Goal: Task Accomplishment & Management: Use online tool/utility

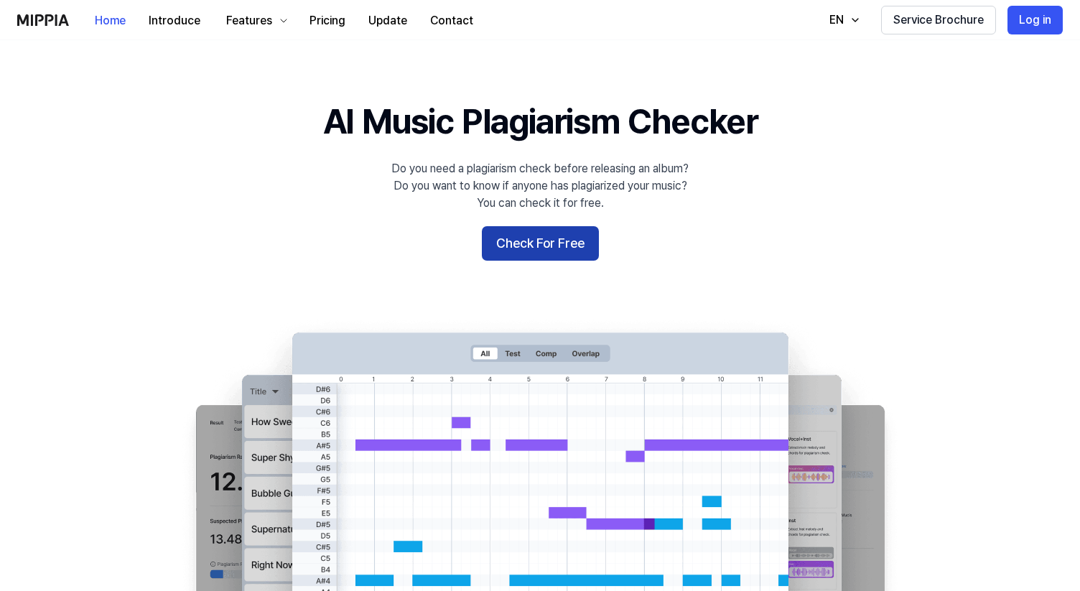
click at [563, 245] on button "Check For Free" at bounding box center [540, 243] width 117 height 34
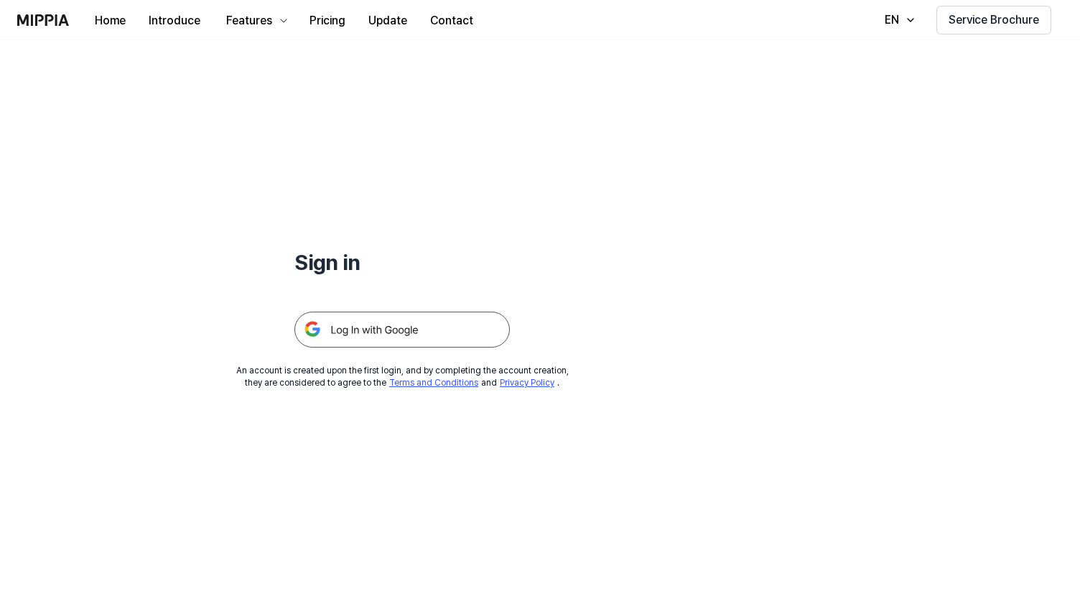
click at [394, 335] on img at bounding box center [403, 330] width 216 height 36
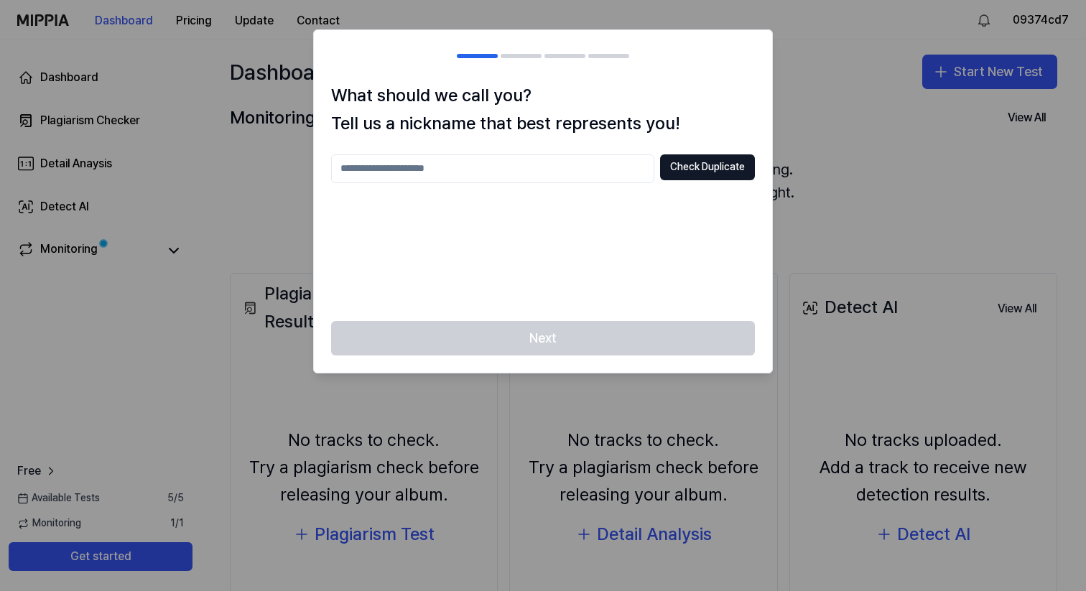
click at [610, 167] on input "text" at bounding box center [492, 168] width 323 height 29
click at [696, 169] on button "Check Duplicate" at bounding box center [707, 167] width 95 height 26
click at [580, 168] on input "*" at bounding box center [492, 168] width 323 height 29
type input "**"
click at [673, 158] on button "Check Duplicate" at bounding box center [707, 167] width 95 height 26
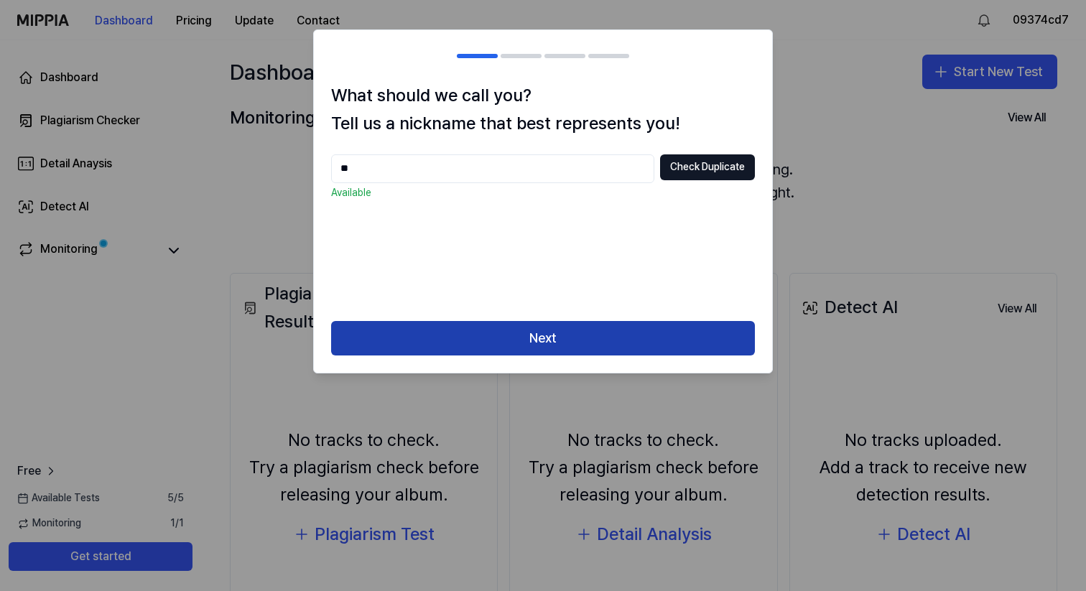
click at [566, 337] on button "Next" at bounding box center [543, 338] width 424 height 34
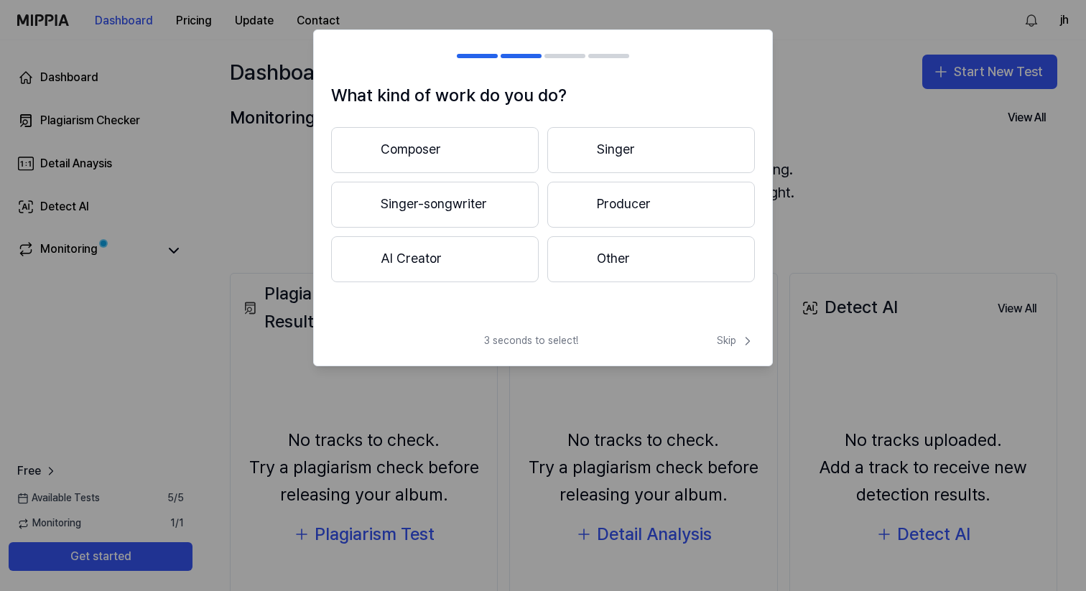
click at [483, 144] on button "Composer" at bounding box center [435, 150] width 208 height 46
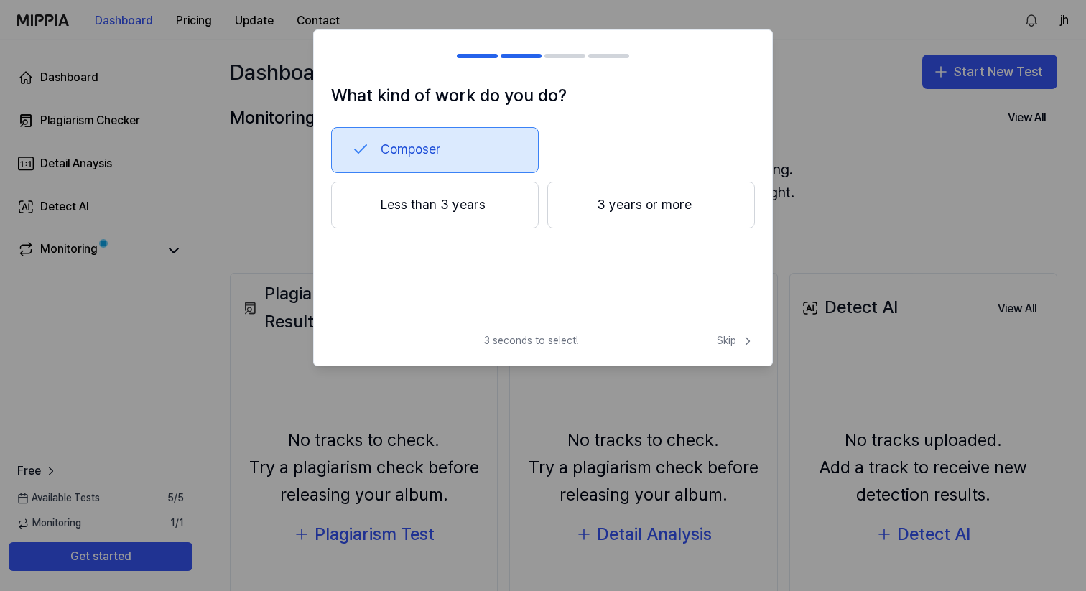
click at [736, 340] on span "Skip" at bounding box center [736, 341] width 38 height 14
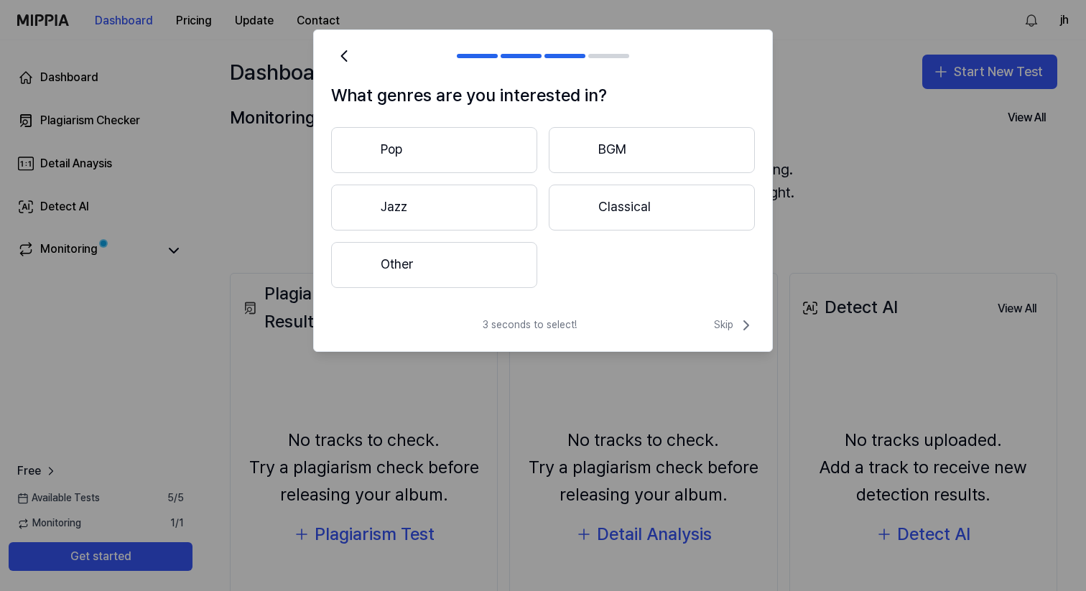
click at [640, 190] on button "Classical" at bounding box center [652, 208] width 206 height 46
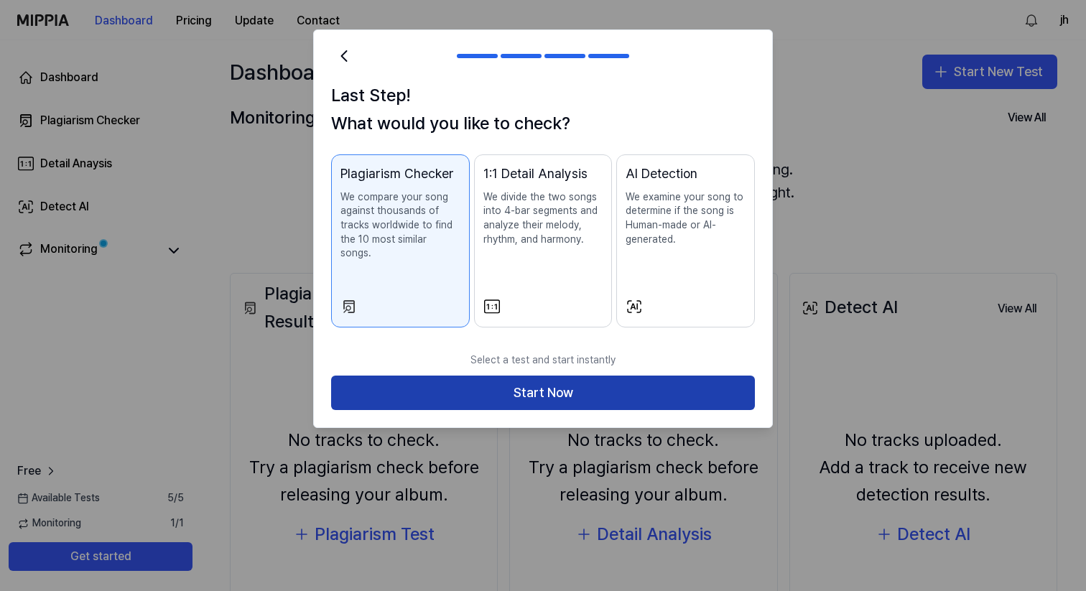
click at [557, 376] on button "Start Now" at bounding box center [543, 393] width 424 height 34
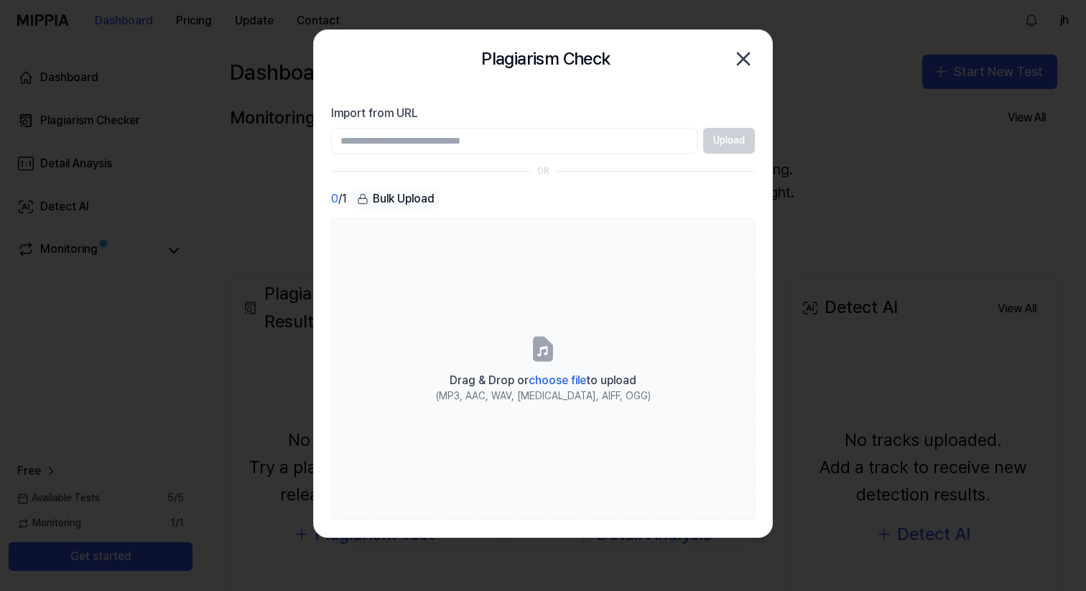
click at [574, 145] on input "Import from URL" at bounding box center [514, 141] width 366 height 26
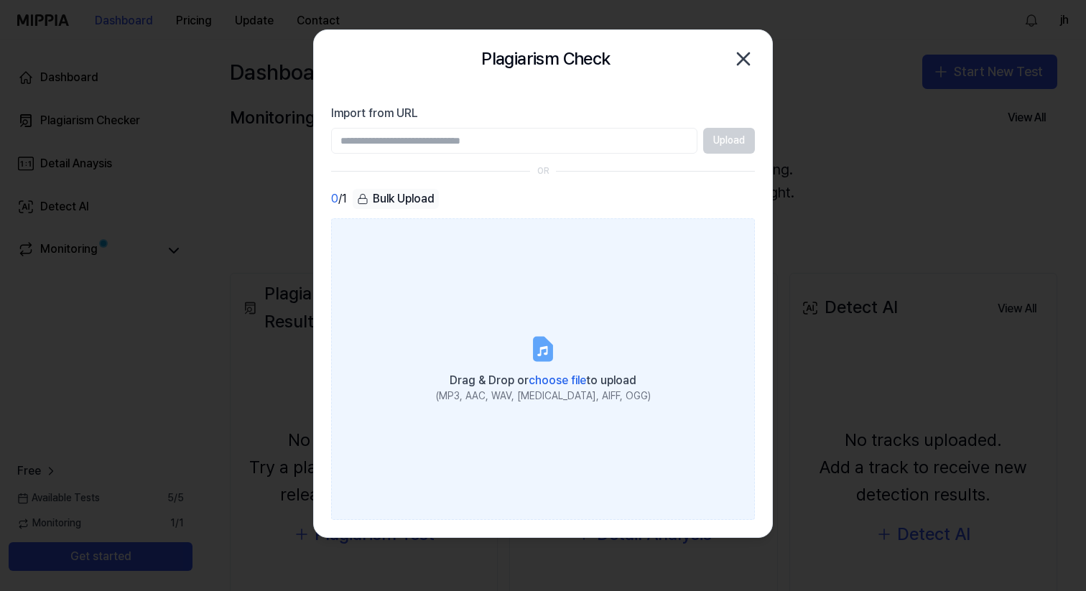
click at [555, 381] on span "choose file" at bounding box center [557, 381] width 57 height 14
click at [0, 0] on input "Drag & Drop or choose file to upload (MP3, AAC, WAV, FLAC, AIFF, OGG)" at bounding box center [0, 0] width 0 height 0
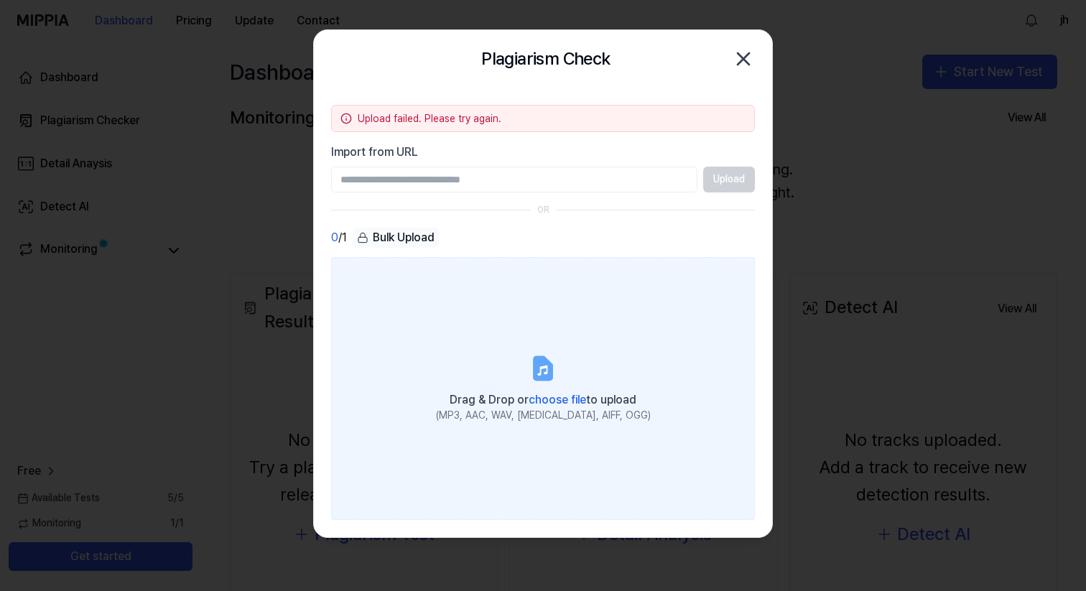
click at [557, 394] on span "choose file" at bounding box center [557, 400] width 57 height 14
click at [0, 0] on input "Drag & Drop or choose file to upload (MP3, AAC, WAV, FLAC, AIFF, OGG)" at bounding box center [0, 0] width 0 height 0
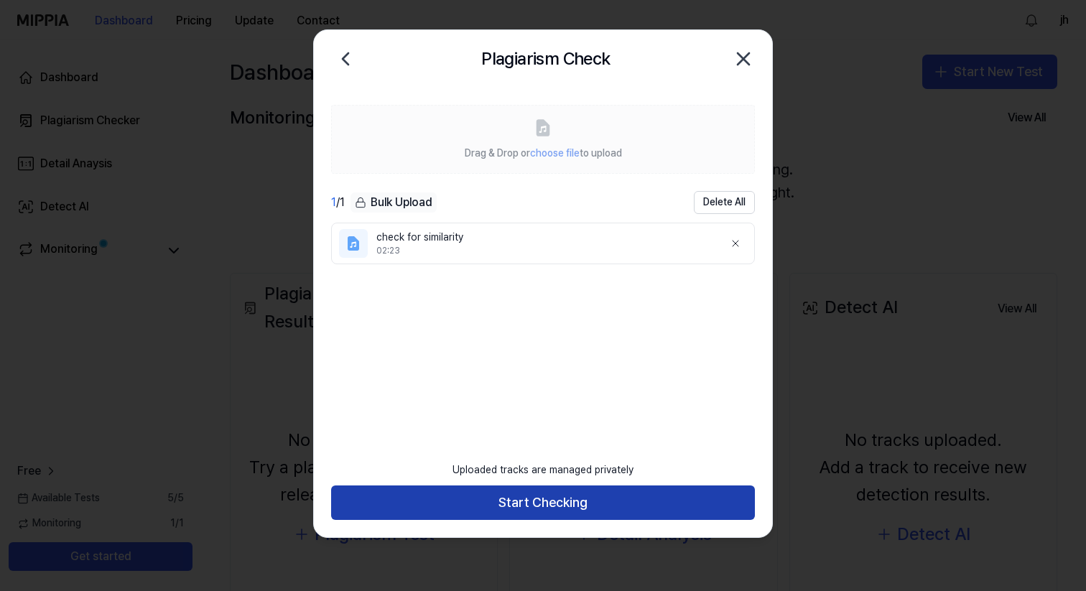
click at [657, 493] on button "Start Checking" at bounding box center [543, 503] width 424 height 34
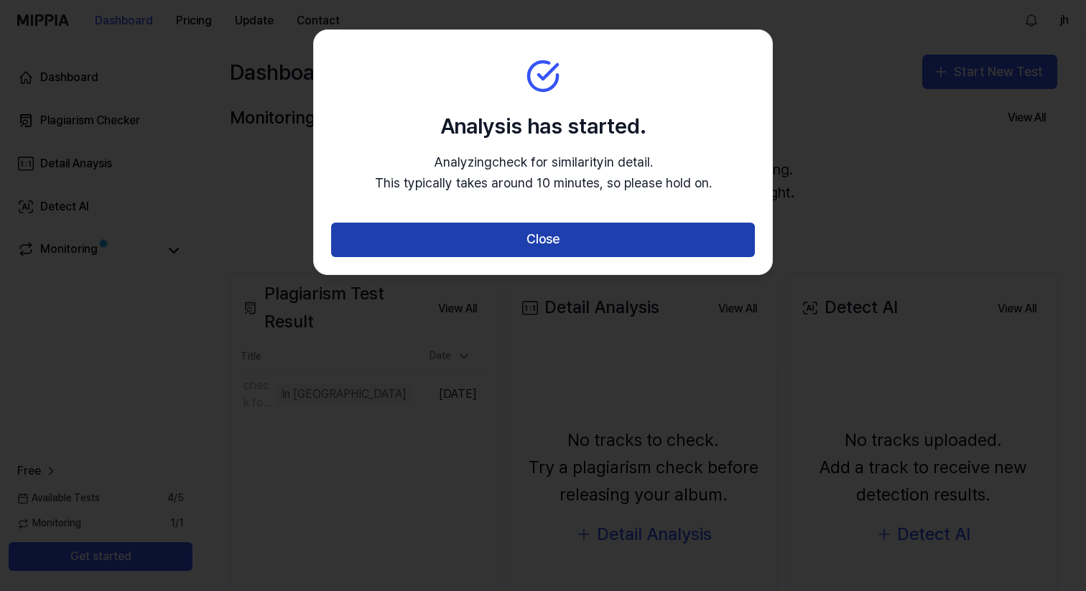
click at [630, 246] on button "Close" at bounding box center [543, 240] width 424 height 34
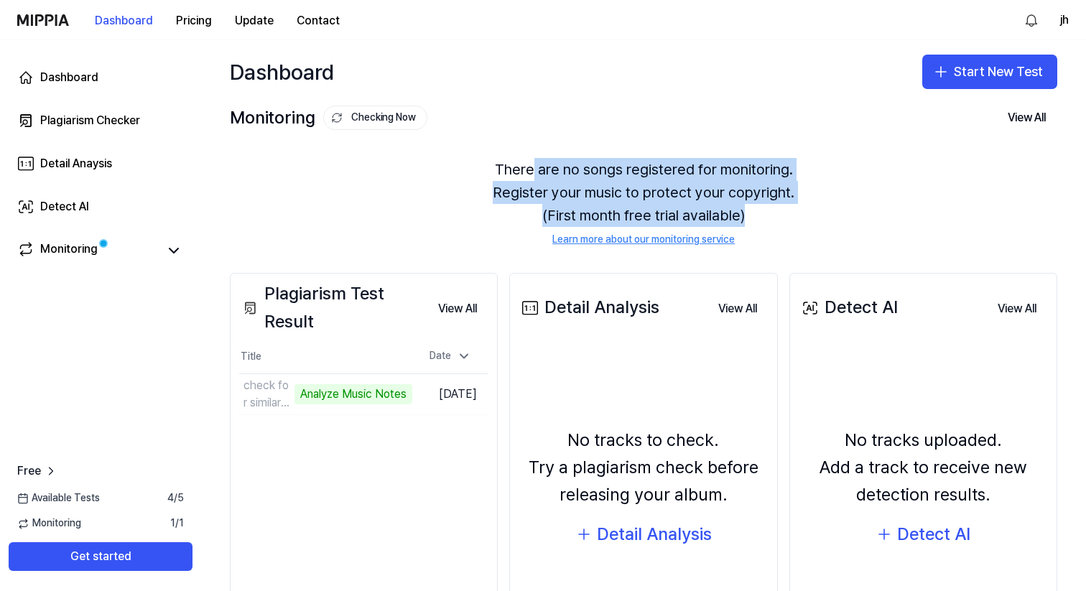
drag, startPoint x: 532, startPoint y: 168, endPoint x: 805, endPoint y: 212, distance: 276.5
click at [805, 212] on div "There are no songs registered for monitoring. Register your music to protect yo…" at bounding box center [644, 203] width 828 height 124
drag, startPoint x: 766, startPoint y: 216, endPoint x: 565, endPoint y: 173, distance: 205.7
click at [565, 173] on div "There are no songs registered for monitoring. Register your music to protect yo…" at bounding box center [644, 203] width 828 height 124
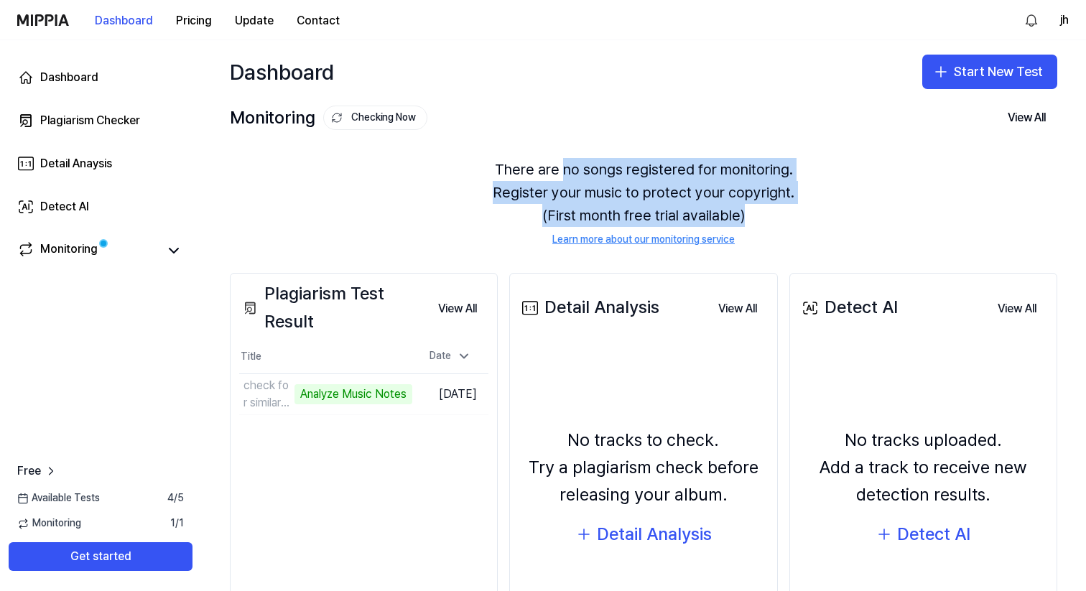
click at [565, 173] on div "There are no songs registered for monitoring. Register your music to protect yo…" at bounding box center [644, 203] width 828 height 124
drag, startPoint x: 565, startPoint y: 170, endPoint x: 772, endPoint y: 208, distance: 211.1
click at [772, 208] on div "There are no songs registered for monitoring. Register your music to protect yo…" at bounding box center [644, 203] width 828 height 124
drag, startPoint x: 764, startPoint y: 210, endPoint x: 539, endPoint y: 172, distance: 228.7
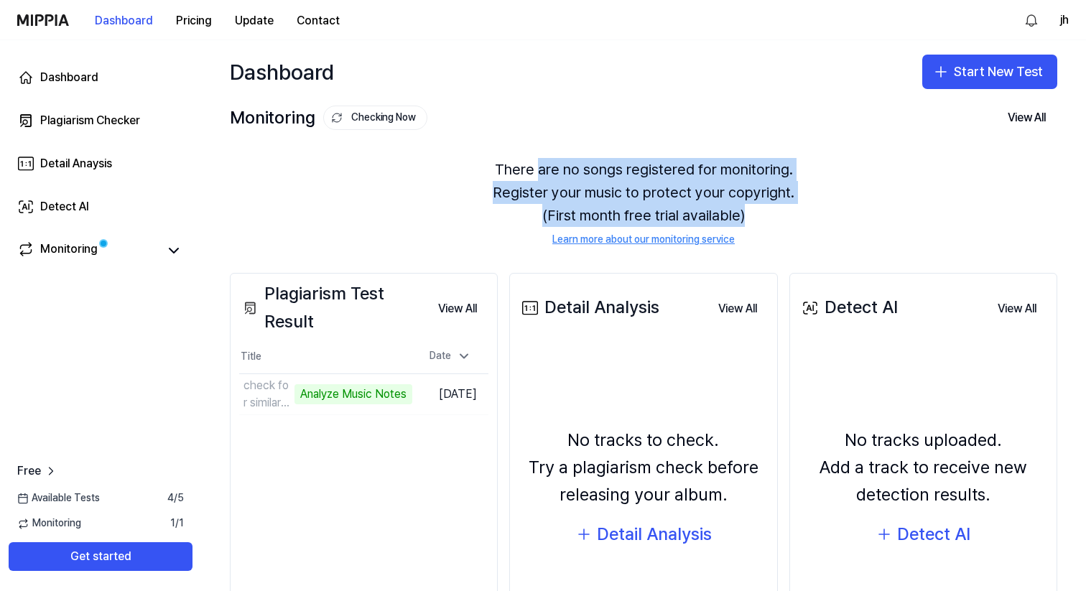
click at [539, 172] on div "There are no songs registered for monitoring. Register your music to protect yo…" at bounding box center [644, 203] width 828 height 124
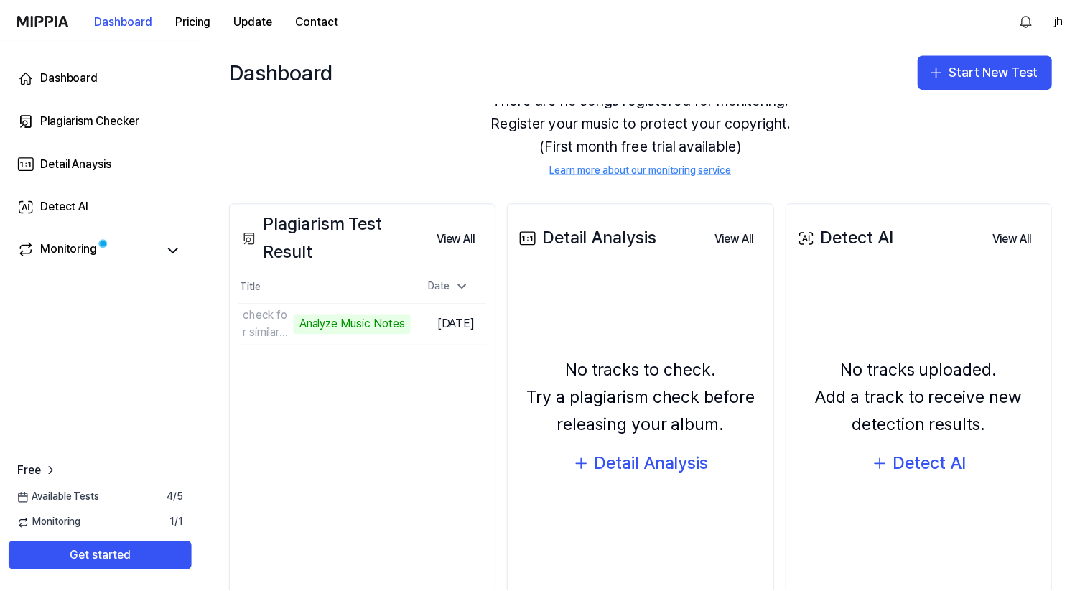
scroll to position [73, 0]
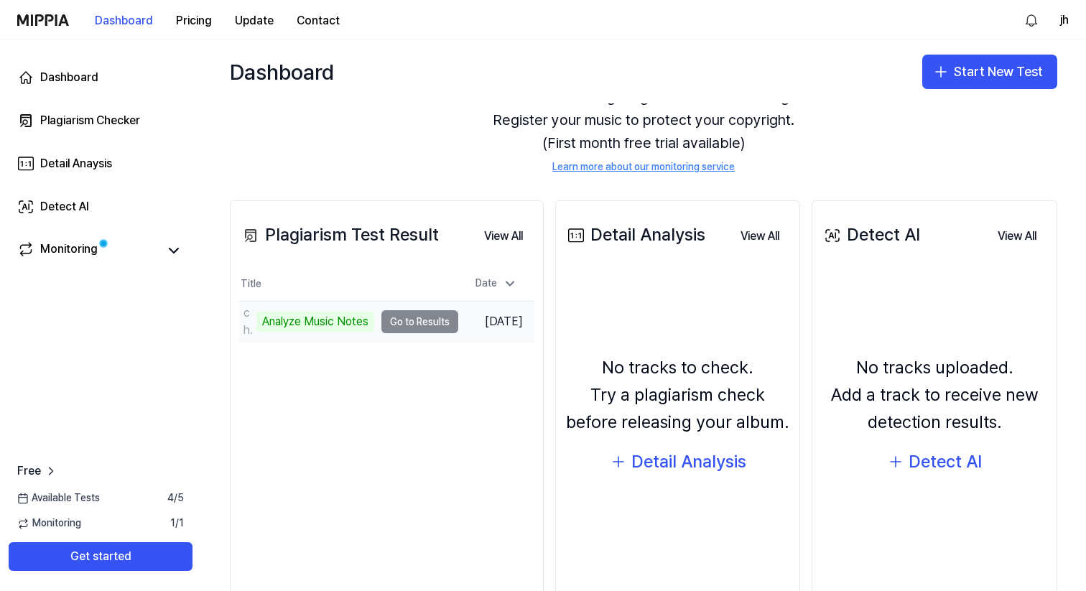
click at [416, 319] on td "check for similarity Analyze Music Notes Go to Results" at bounding box center [348, 322] width 219 height 40
click at [417, 320] on td "check for similarity Analyze Music Notes Go to Results" at bounding box center [348, 322] width 219 height 40
click at [430, 320] on td "check for similarity Analyze Music Notes Go to Results" at bounding box center [348, 322] width 219 height 40
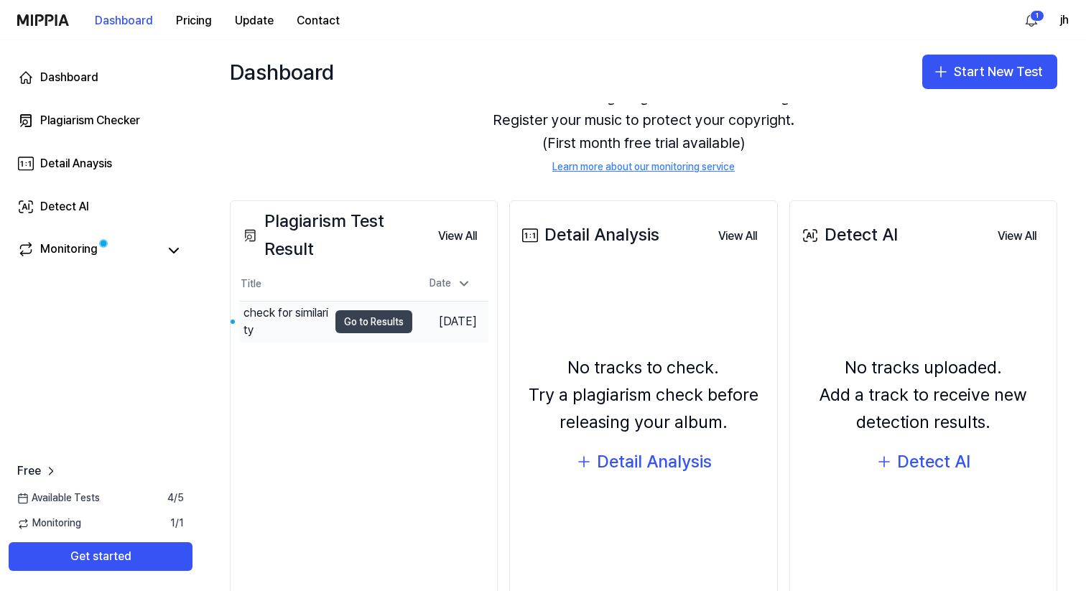
click at [350, 325] on button "Go to Results" at bounding box center [373, 321] width 77 height 23
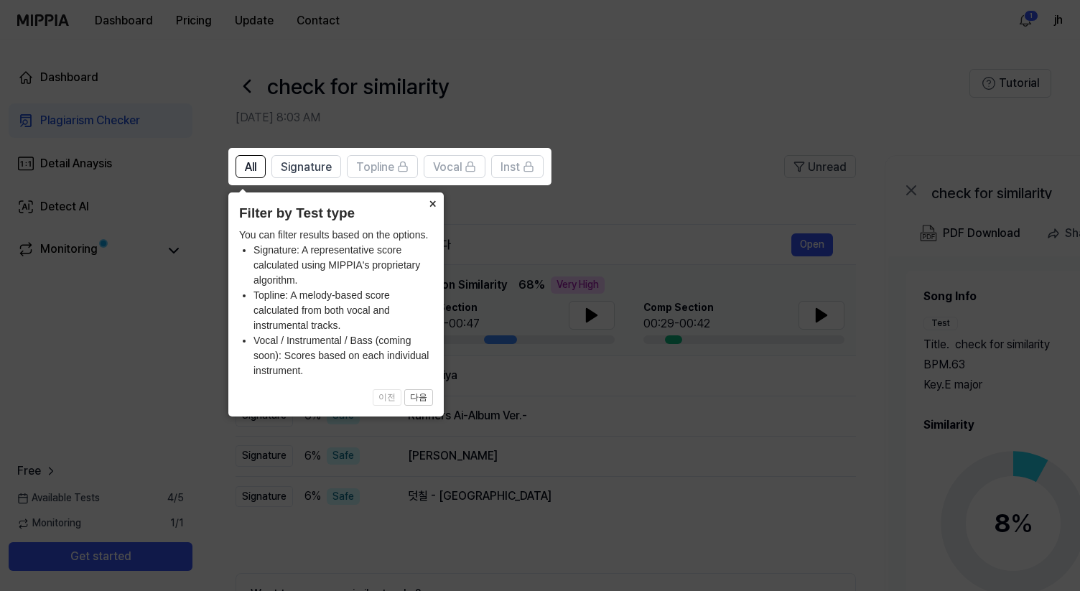
click at [429, 201] on button "×" at bounding box center [432, 203] width 23 height 20
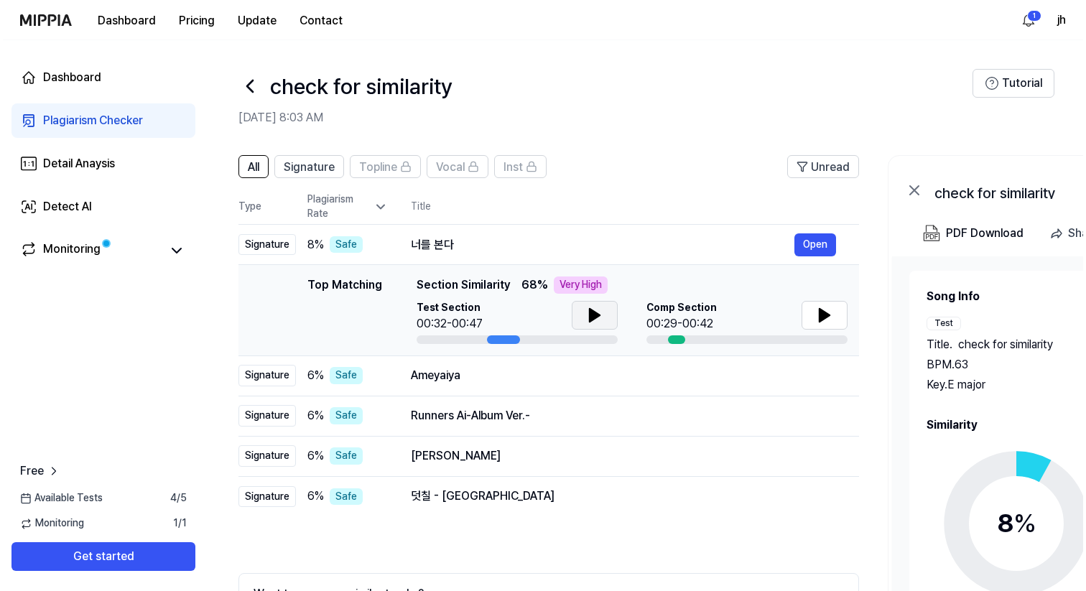
scroll to position [0, 1]
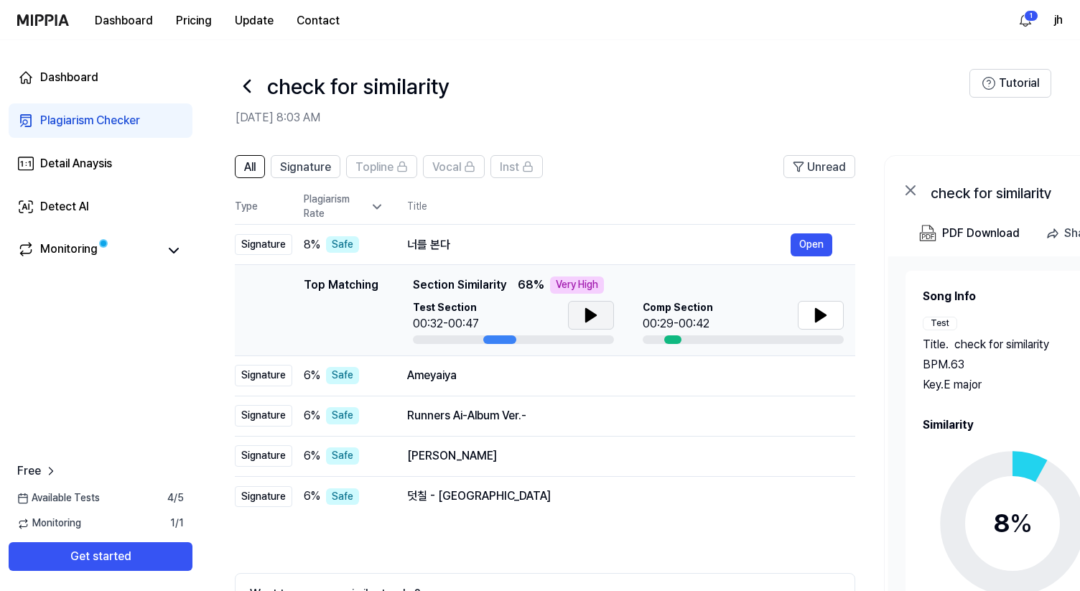
click at [586, 317] on icon at bounding box center [591, 315] width 10 height 13
click at [588, 310] on icon at bounding box center [588, 315] width 3 height 11
click at [816, 319] on icon at bounding box center [821, 315] width 10 height 13
click at [592, 318] on icon at bounding box center [591, 315] width 17 height 17
click at [593, 318] on icon at bounding box center [594, 315] width 3 height 11
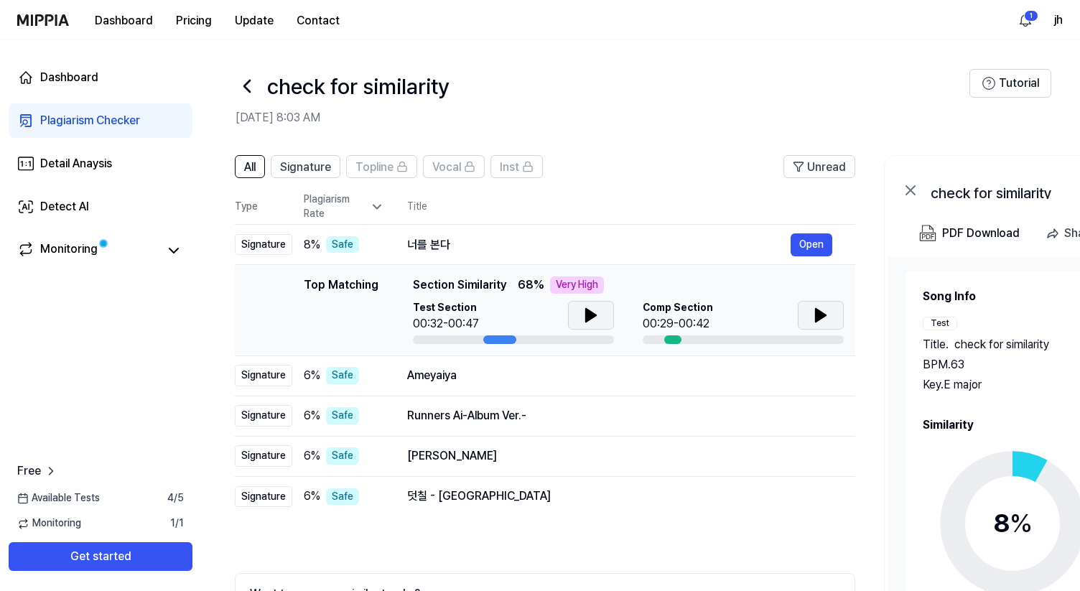
click at [814, 319] on icon at bounding box center [820, 315] width 17 height 17
click at [800, 496] on button "Open" at bounding box center [812, 496] width 42 height 23
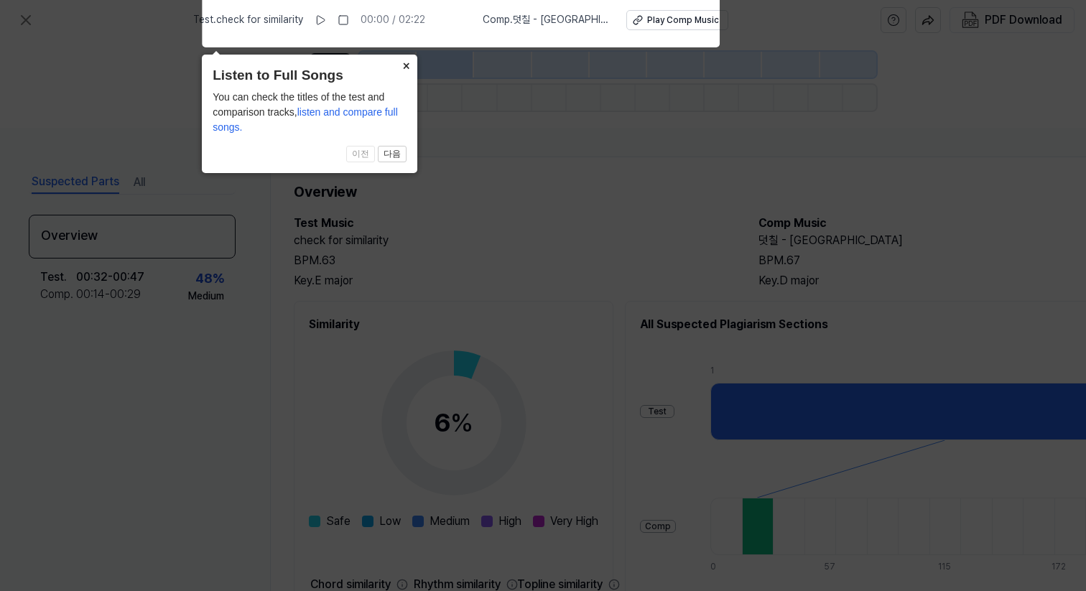
click at [402, 70] on button "×" at bounding box center [405, 65] width 23 height 20
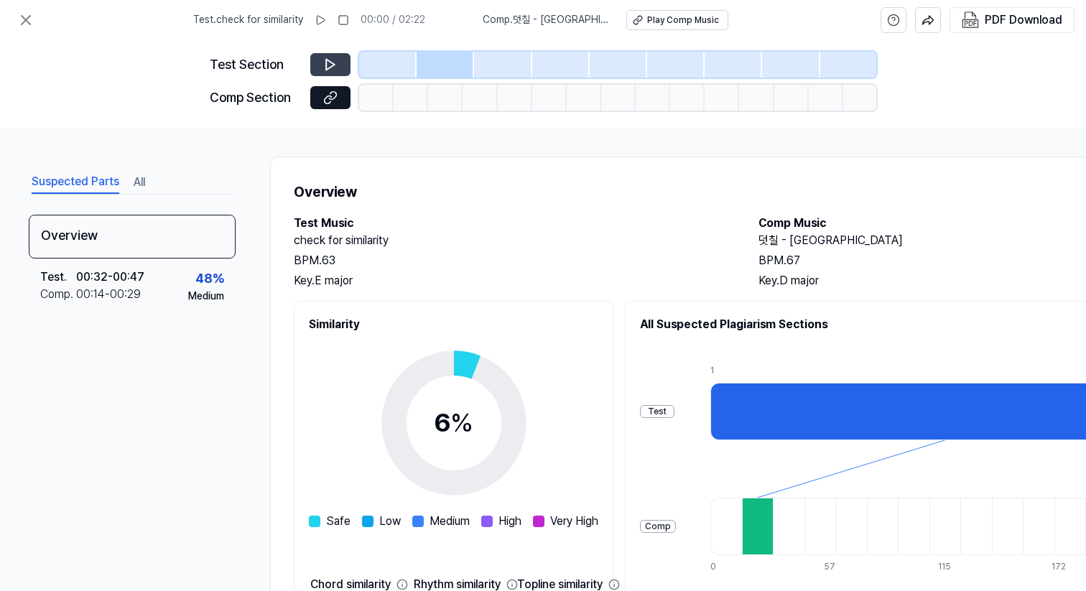
click at [330, 63] on icon at bounding box center [330, 64] width 14 height 14
click at [326, 62] on icon at bounding box center [330, 65] width 9 height 11
click at [329, 71] on icon at bounding box center [330, 64] width 14 height 14
click at [329, 70] on icon at bounding box center [330, 64] width 14 height 14
click at [19, 19] on icon at bounding box center [25, 19] width 17 height 17
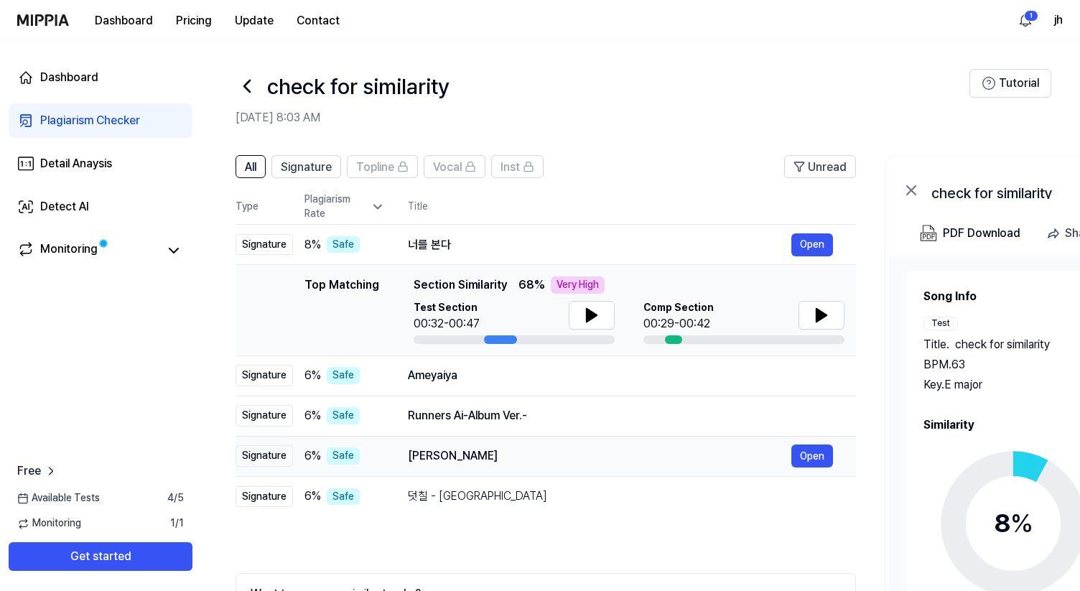
click at [533, 453] on div "Amahinjah Sagai" at bounding box center [600, 456] width 384 height 17
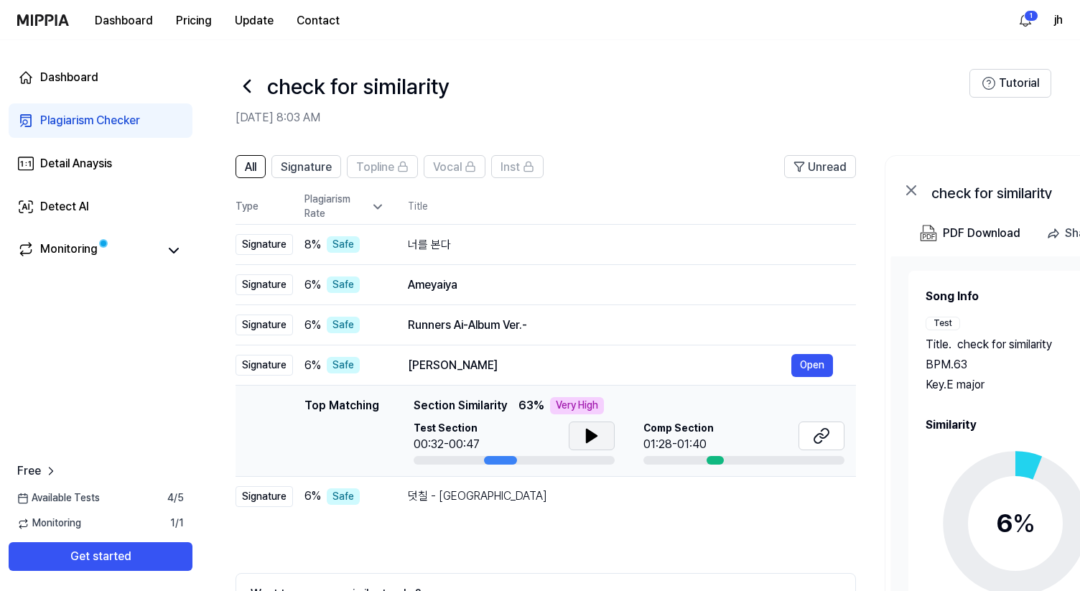
click at [601, 436] on button at bounding box center [592, 436] width 46 height 29
click at [814, 432] on icon at bounding box center [821, 435] width 17 height 17
click at [536, 247] on div "너를 본다" at bounding box center [600, 244] width 384 height 17
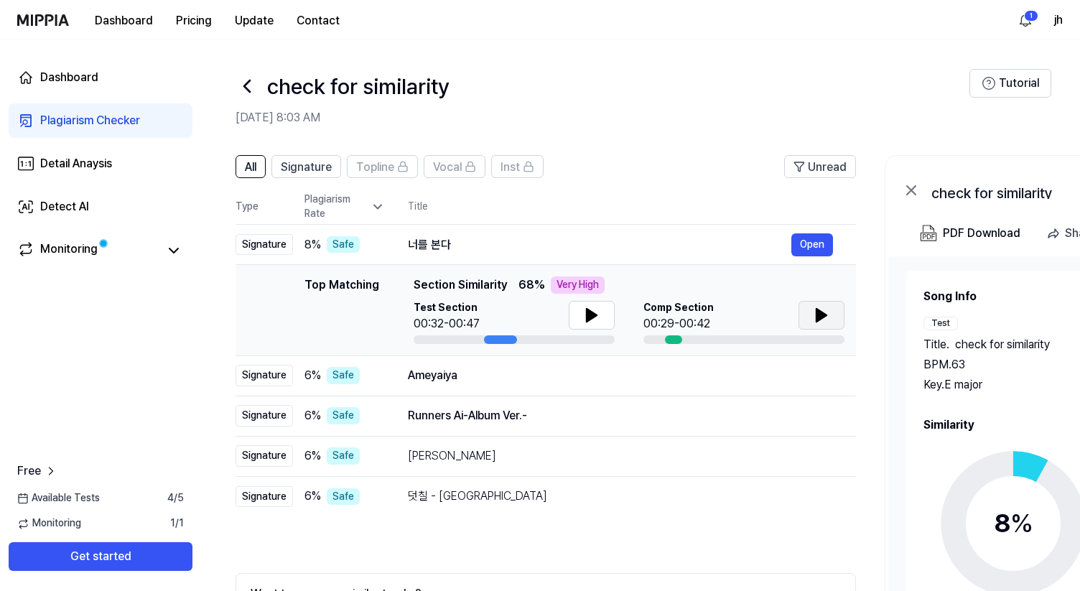
click at [807, 306] on button at bounding box center [822, 315] width 46 height 29
click at [815, 321] on icon at bounding box center [821, 315] width 17 height 17
click at [438, 244] on div "너를 본다" at bounding box center [600, 244] width 384 height 17
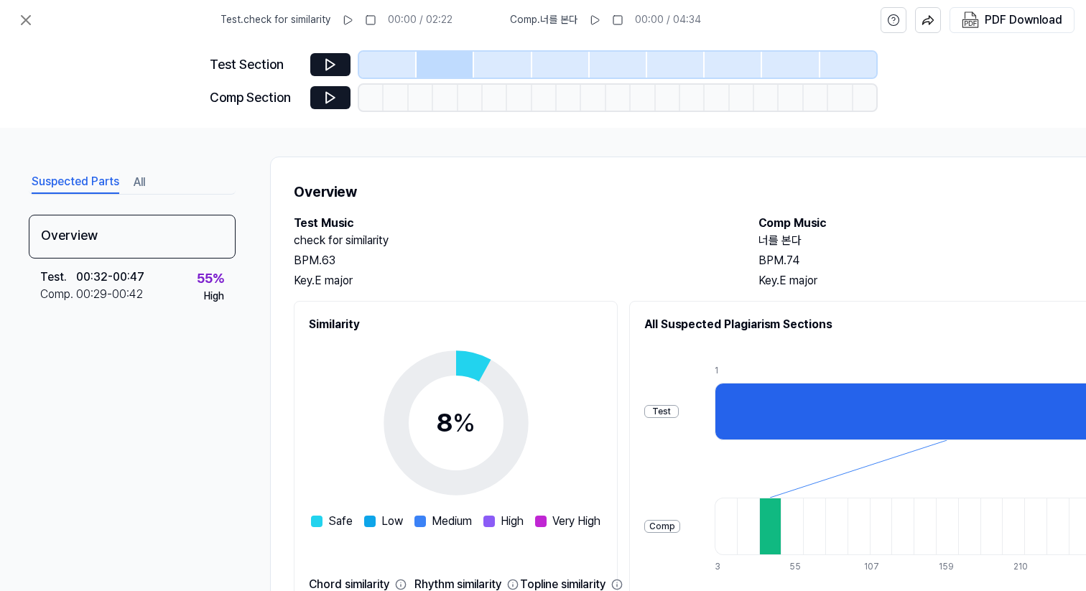
click at [764, 241] on h2 "너를 본다" at bounding box center [977, 240] width 436 height 17
copy h2 "너를 본다"
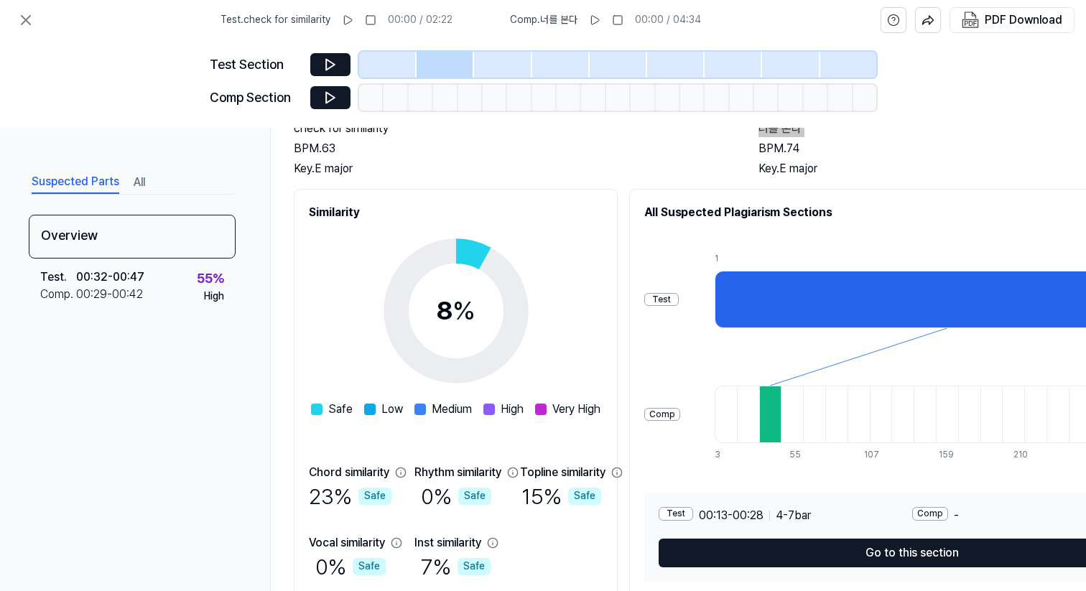
scroll to position [176, 0]
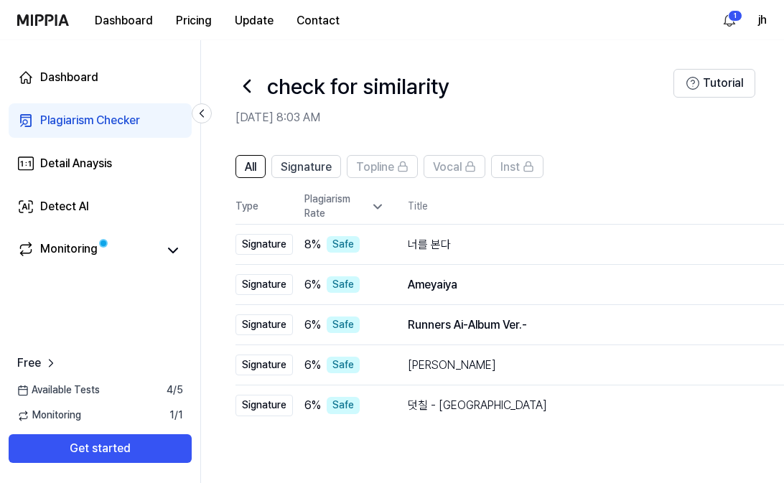
click at [244, 88] on icon at bounding box center [247, 85] width 6 height 11
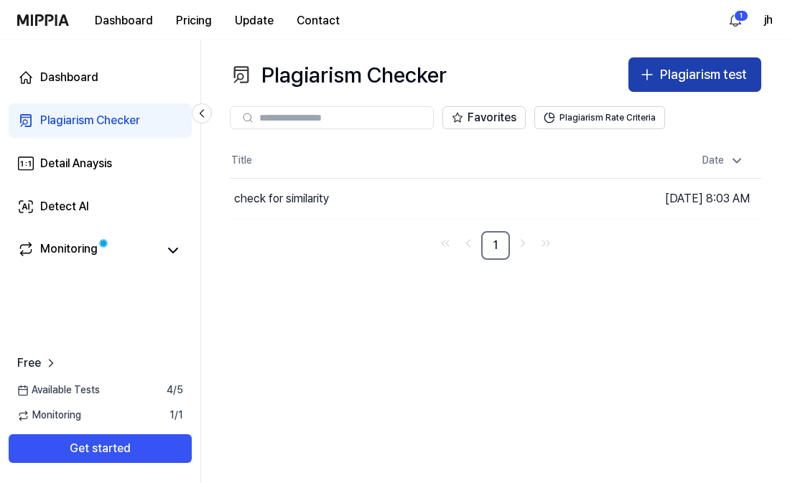
click at [719, 78] on div "Plagiarism test" at bounding box center [703, 75] width 87 height 21
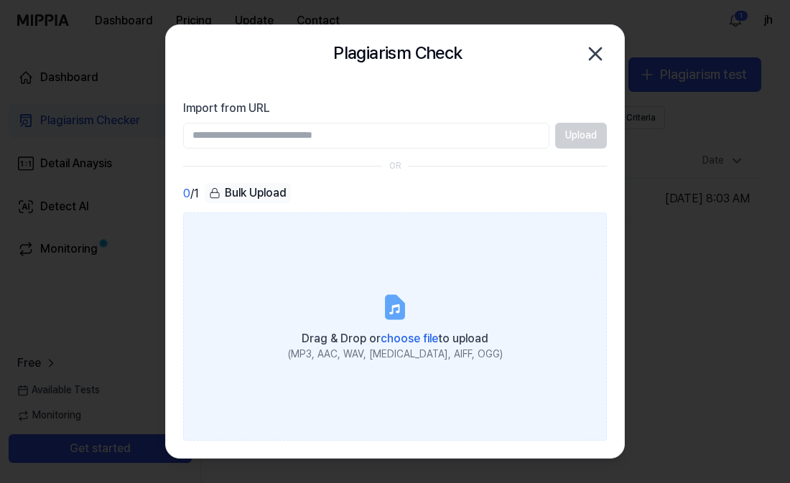
click at [413, 341] on span "choose file" at bounding box center [409, 339] width 57 height 14
click at [0, 0] on input "Drag & Drop or choose file to upload (MP3, AAC, WAV, FLAC, AIFF, OGG)" at bounding box center [0, 0] width 0 height 0
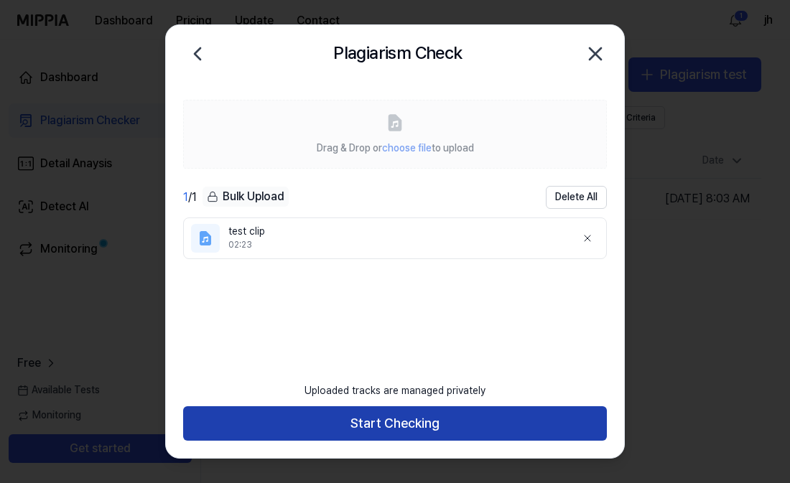
click at [440, 418] on button "Start Checking" at bounding box center [395, 424] width 424 height 34
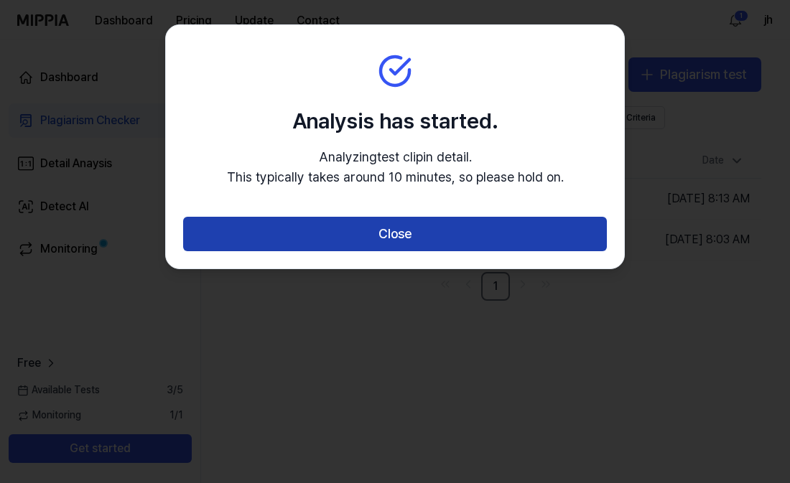
click at [404, 226] on button "Close" at bounding box center [395, 234] width 424 height 34
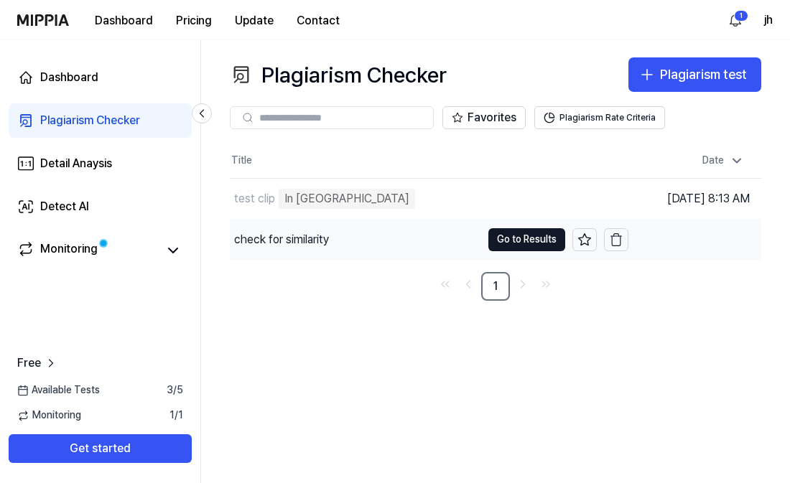
click at [401, 231] on div "check for similarity" at bounding box center [355, 240] width 251 height 40
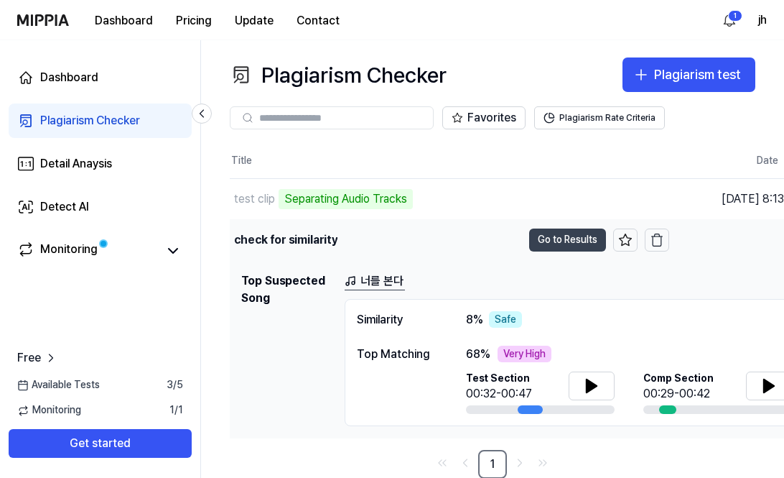
click at [566, 237] on button "Go to Results" at bounding box center [567, 239] width 77 height 23
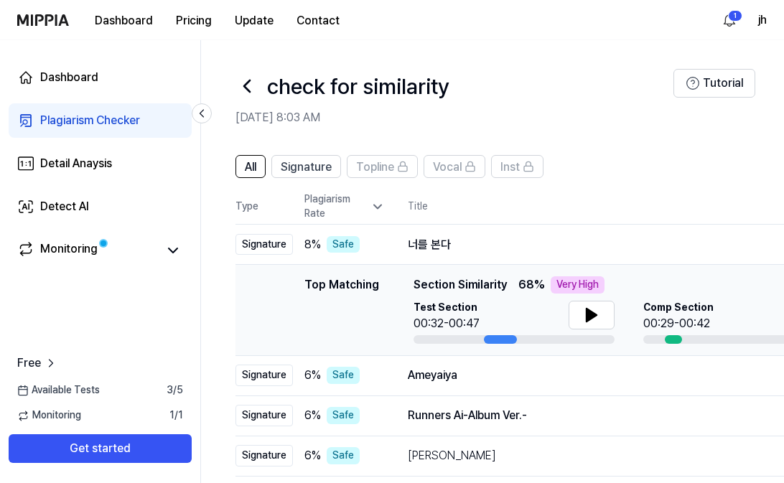
scroll to position [11, 0]
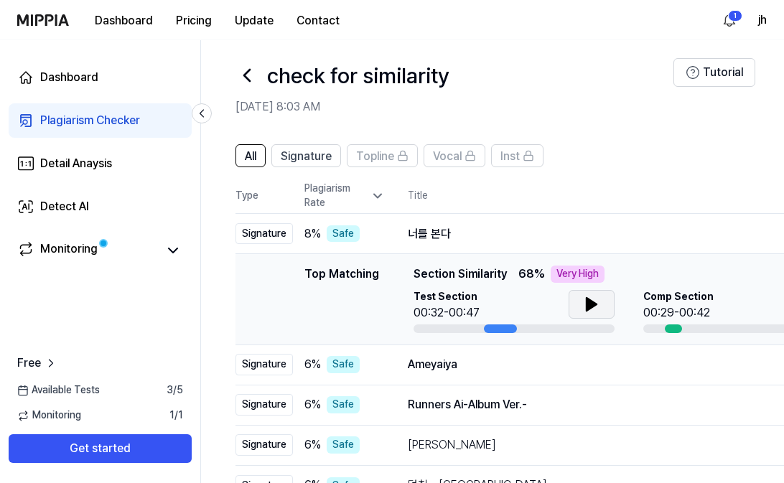
click at [596, 298] on icon at bounding box center [591, 304] width 17 height 17
click at [248, 76] on icon at bounding box center [247, 75] width 23 height 23
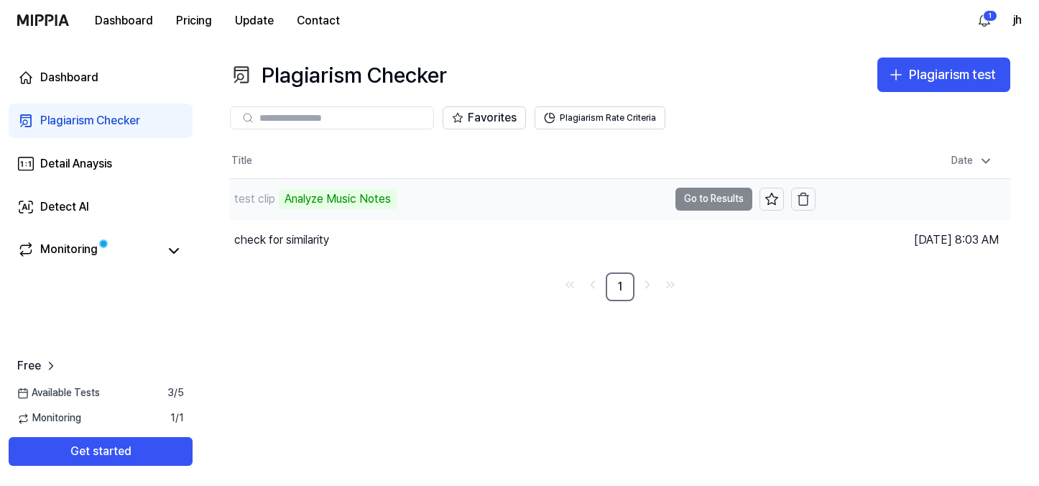
click at [728, 195] on td "test clip Analyze Music Notes Go to Results" at bounding box center [522, 199] width 585 height 40
click at [709, 195] on td "test clip Analyze Music Notes Go to Results" at bounding box center [522, 199] width 585 height 40
click at [718, 200] on td "test clip Analyze Music Notes Go to Results" at bounding box center [522, 199] width 585 height 40
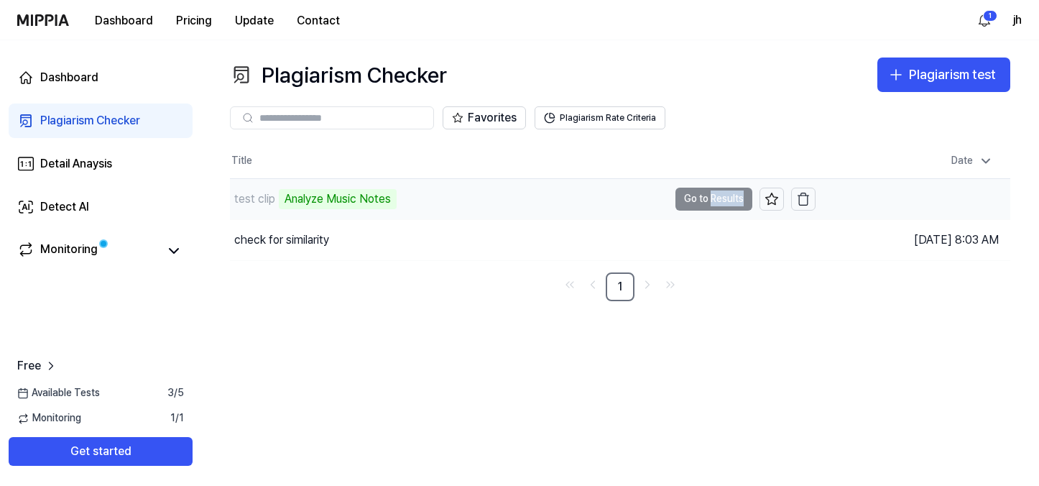
click at [718, 200] on td "test clip Analyze Music Notes Go to Results" at bounding box center [522, 199] width 585 height 40
click at [705, 196] on td "test clip Analyze Music Notes Go to Results" at bounding box center [522, 199] width 585 height 40
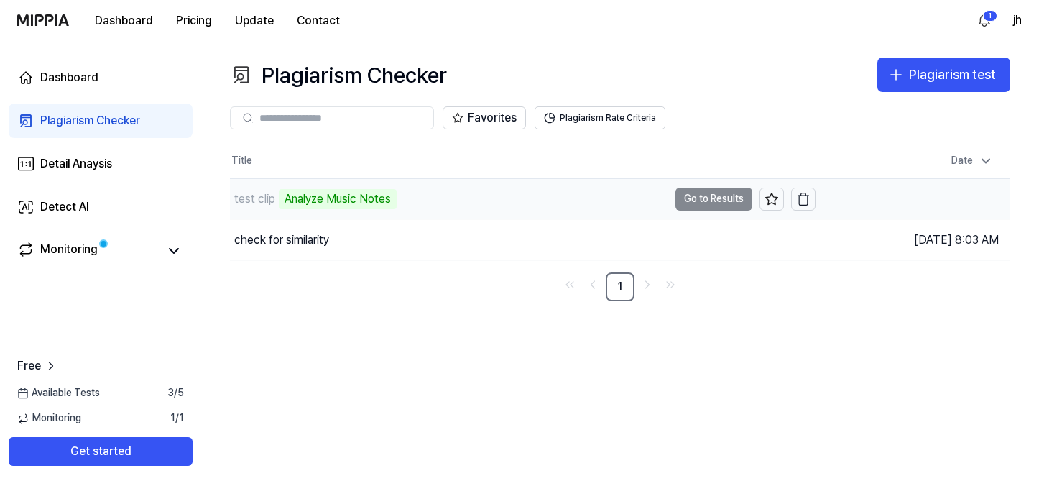
click at [726, 196] on td "test clip Analyze Music Notes Go to Results" at bounding box center [522, 199] width 585 height 40
click at [710, 196] on td "test clip Analyze Music Notes Go to Results" at bounding box center [522, 199] width 585 height 40
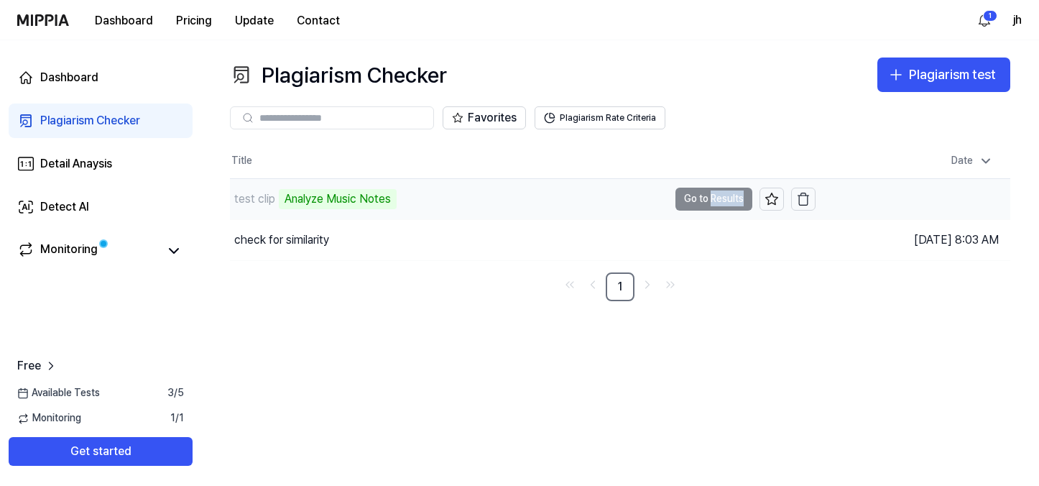
click at [710, 196] on td "test clip Analyze Music Notes Go to Results" at bounding box center [522, 199] width 585 height 40
click at [727, 196] on td "test clip Analyze Music Notes Go to Results" at bounding box center [522, 199] width 585 height 40
click at [692, 198] on td "test clip Analyze Music Notes Go to Results" at bounding box center [522, 199] width 585 height 40
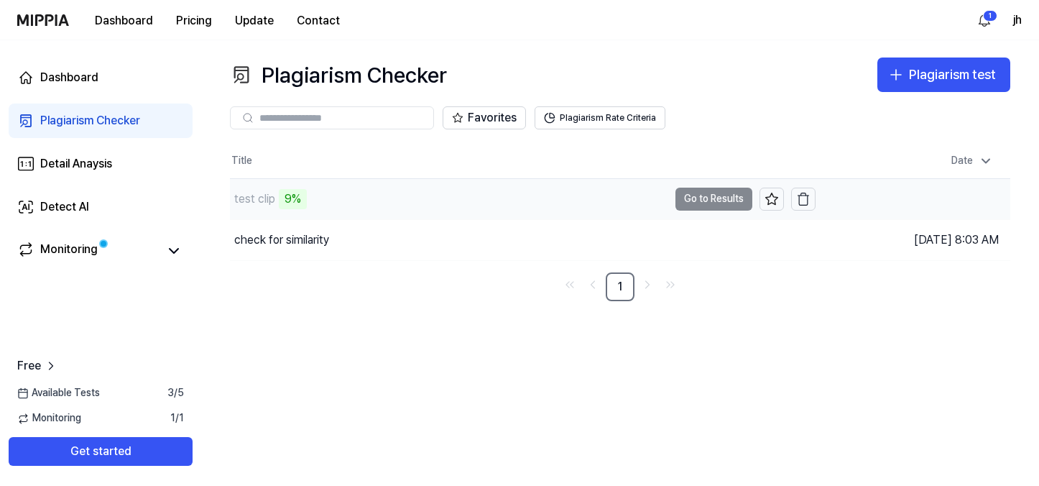
click at [699, 195] on td "test clip 9% Go to Results" at bounding box center [522, 199] width 585 height 40
click at [708, 135] on div "Favorites Plagiarism Rate Criteria" at bounding box center [620, 118] width 780 height 52
click at [710, 192] on td "test clip 60% Go to Results" at bounding box center [522, 199] width 585 height 40
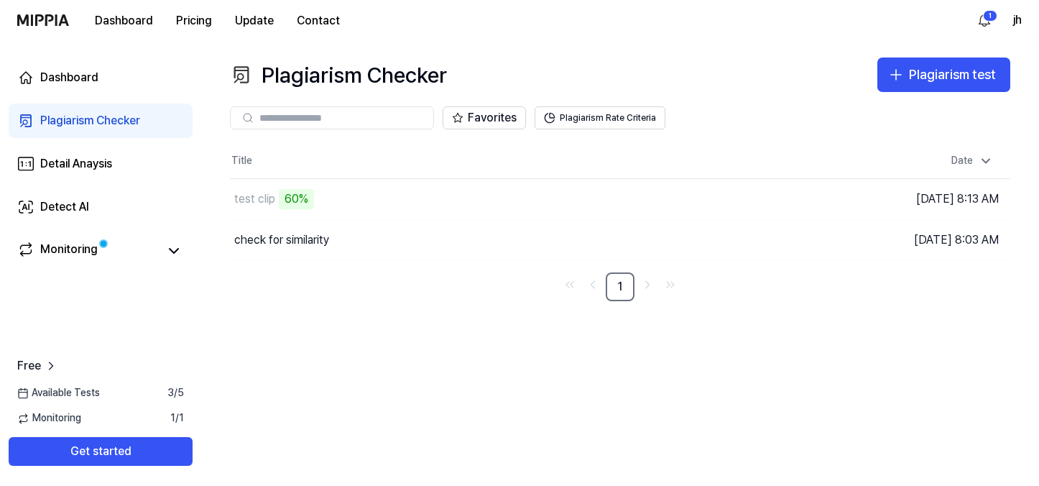
click at [732, 118] on div "Favorites Plagiarism Rate Criteria" at bounding box center [620, 117] width 780 height 23
click at [697, 200] on td "test clip 80% Go to Results" at bounding box center [522, 199] width 585 height 40
click at [713, 198] on td "test clip 80% Go to Results" at bounding box center [522, 199] width 585 height 40
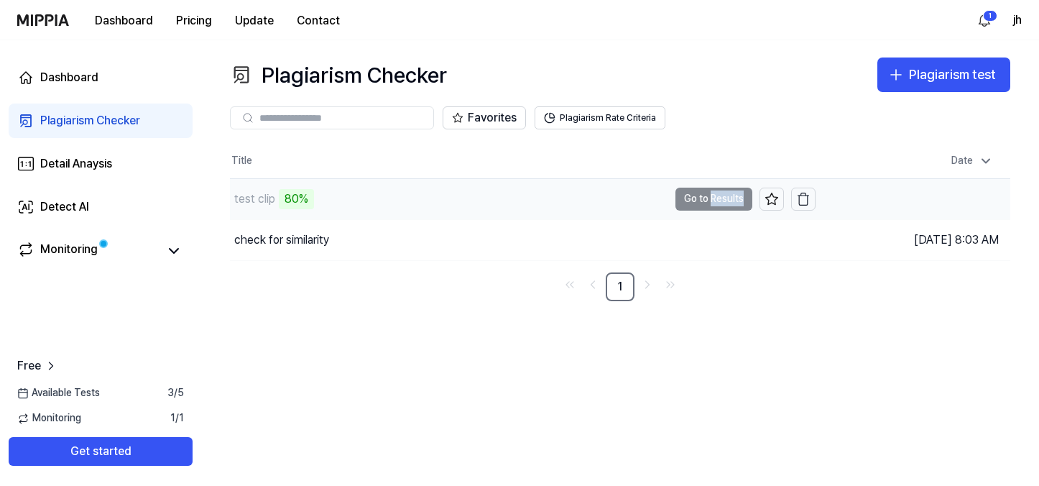
click at [713, 198] on td "test clip 80% Go to Results" at bounding box center [522, 199] width 585 height 40
click at [689, 198] on td "test clip 95% Go to Results" at bounding box center [522, 199] width 585 height 40
click at [723, 203] on td "test clip 95% Go to Results" at bounding box center [522, 199] width 585 height 40
click at [723, 203] on td "test clip 96% Go to Results" at bounding box center [522, 199] width 585 height 40
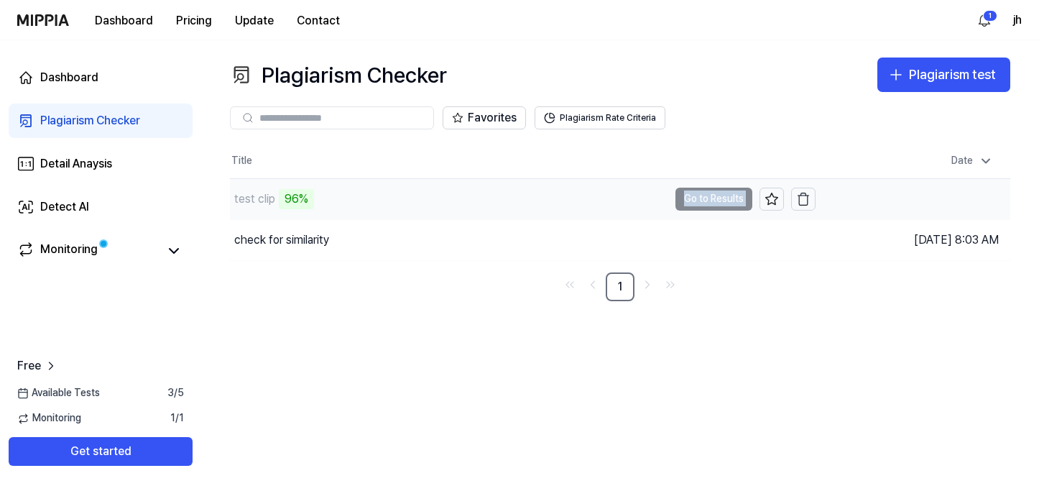
click at [723, 203] on td "test clip 96% Go to Results" at bounding box center [522, 199] width 585 height 40
click at [751, 144] on th "Title" at bounding box center [522, 161] width 585 height 34
click at [723, 197] on td "test clip 96% Go to Results" at bounding box center [522, 199] width 585 height 40
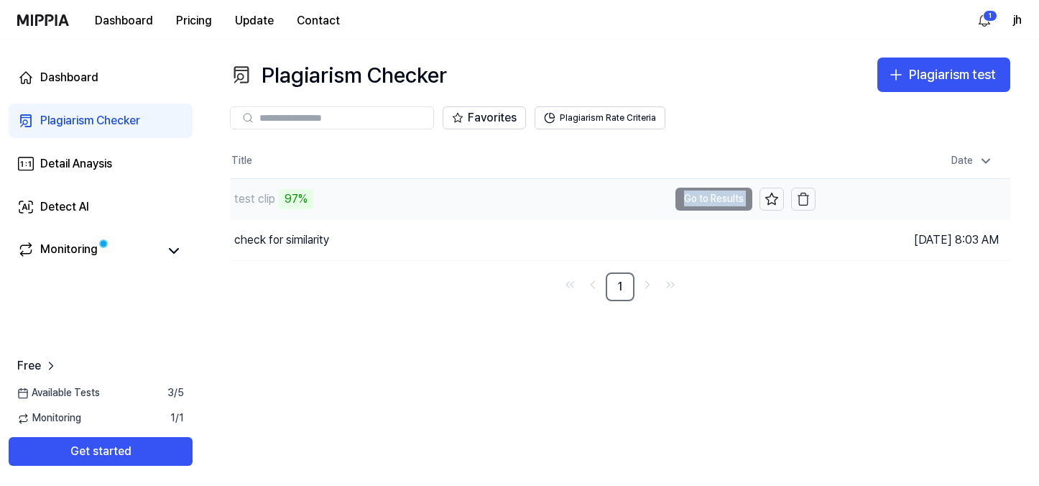
click at [718, 197] on td "test clip 97% Go to Results" at bounding box center [522, 199] width 585 height 40
click at [700, 197] on button "Go to Results" at bounding box center [713, 198] width 77 height 23
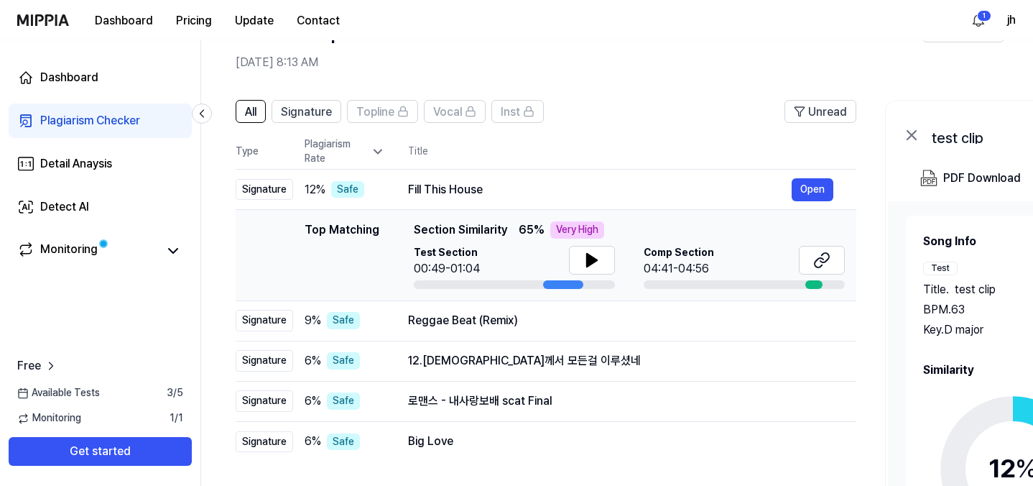
scroll to position [56, 0]
click at [789, 181] on button "Open" at bounding box center [813, 188] width 42 height 23
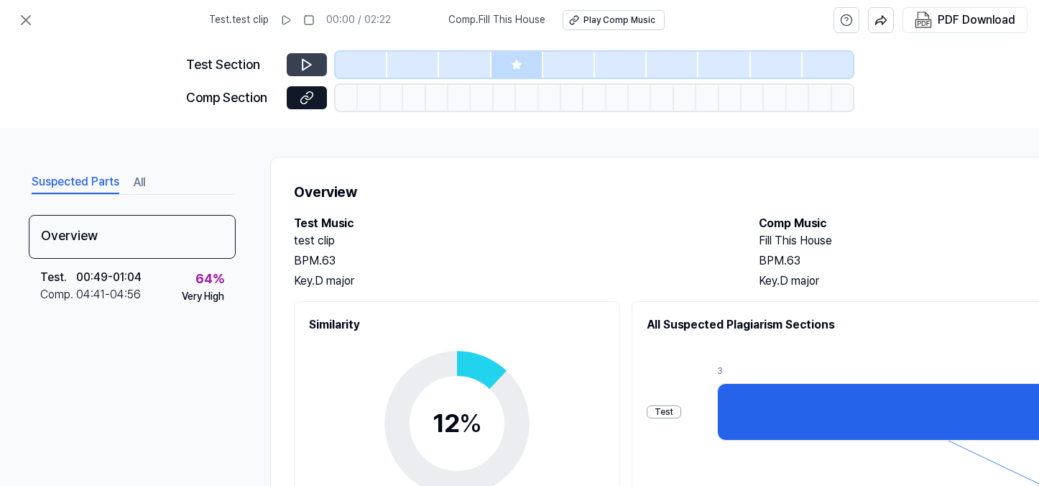
click at [293, 73] on button at bounding box center [307, 64] width 40 height 23
click at [301, 66] on icon at bounding box center [307, 64] width 14 height 14
click at [307, 101] on icon at bounding box center [307, 98] width 14 height 14
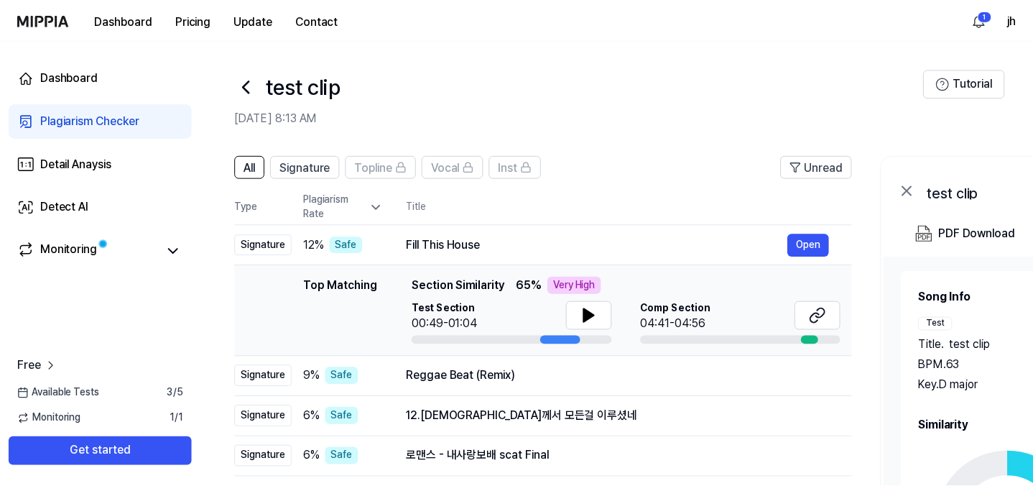
scroll to position [56, 0]
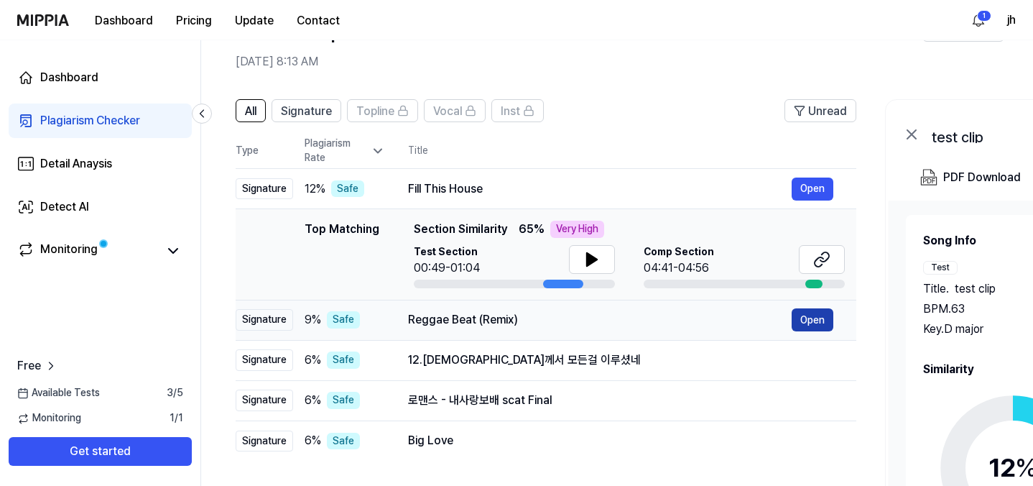
click at [789, 318] on button "Open" at bounding box center [813, 319] width 42 height 23
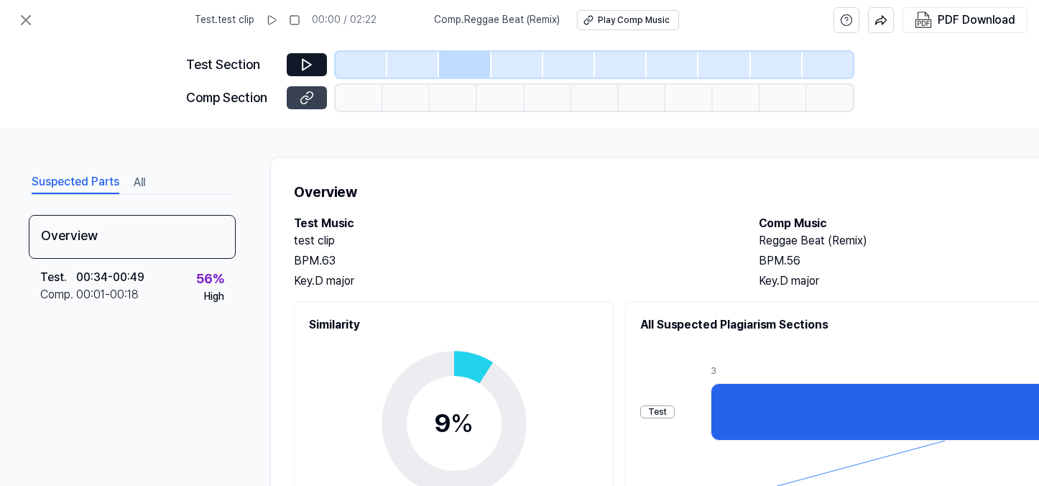
click at [307, 93] on icon at bounding box center [307, 98] width 14 height 14
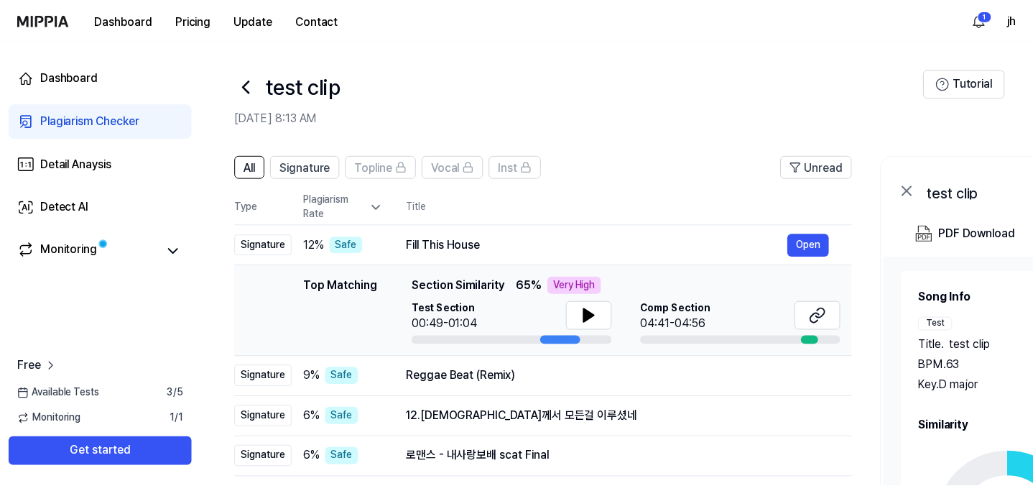
scroll to position [56, 0]
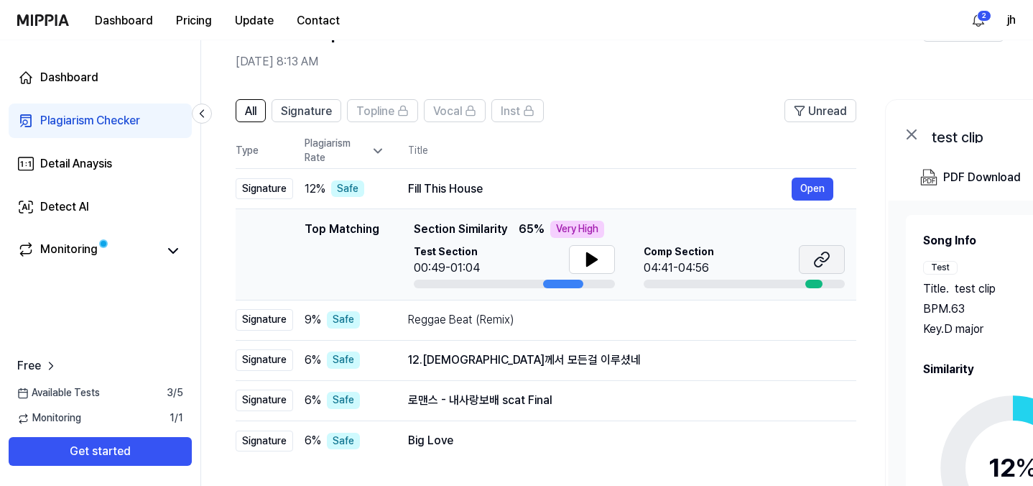
click at [789, 255] on icon at bounding box center [821, 259] width 17 height 17
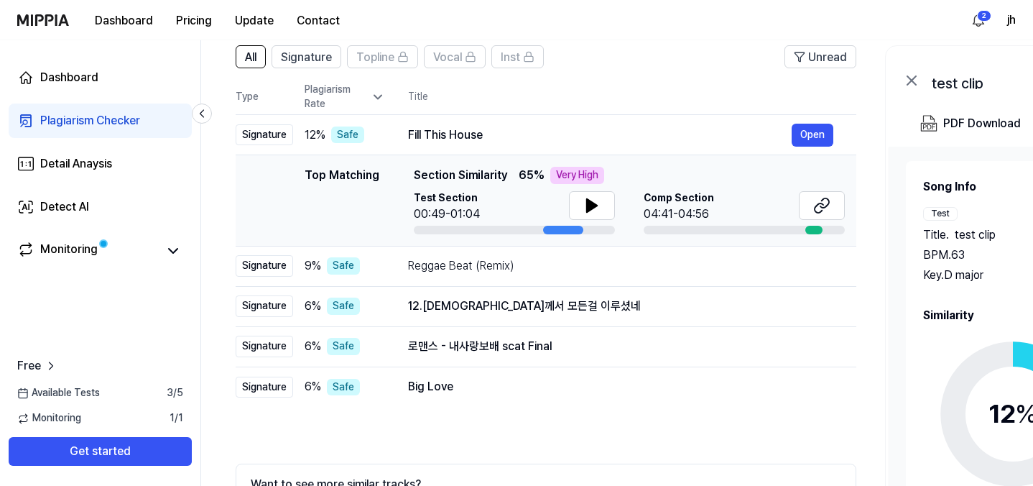
scroll to position [134, 0]
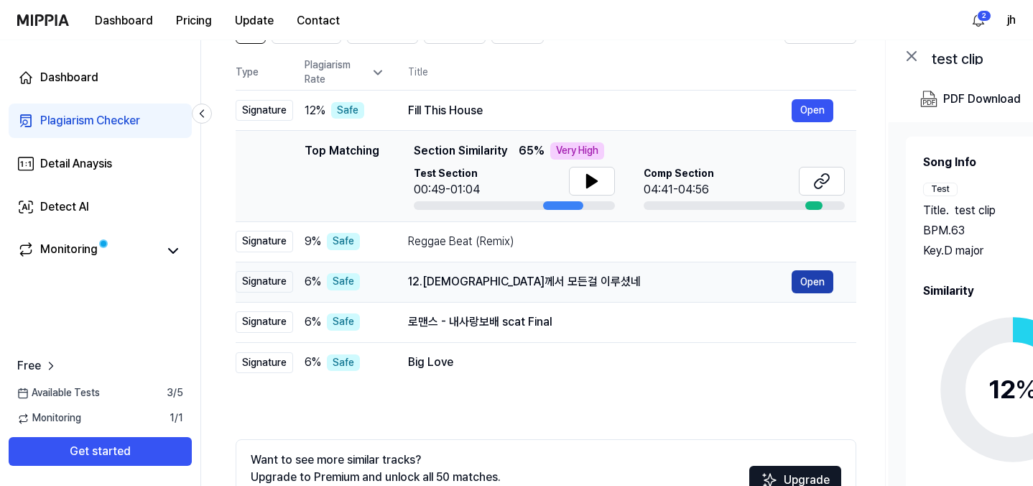
click at [789, 278] on button "Open" at bounding box center [813, 281] width 42 height 23
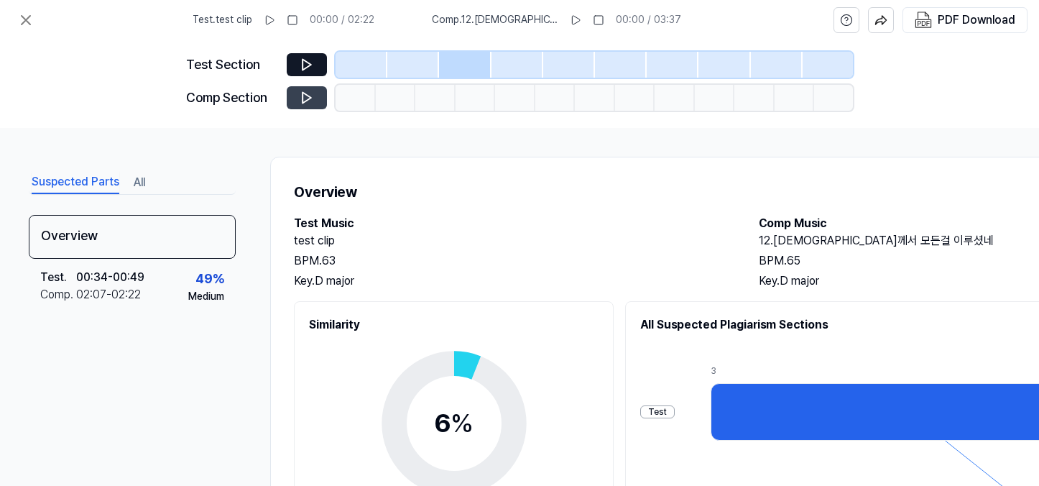
click at [300, 101] on icon at bounding box center [307, 98] width 14 height 14
click at [302, 100] on icon at bounding box center [306, 98] width 9 height 11
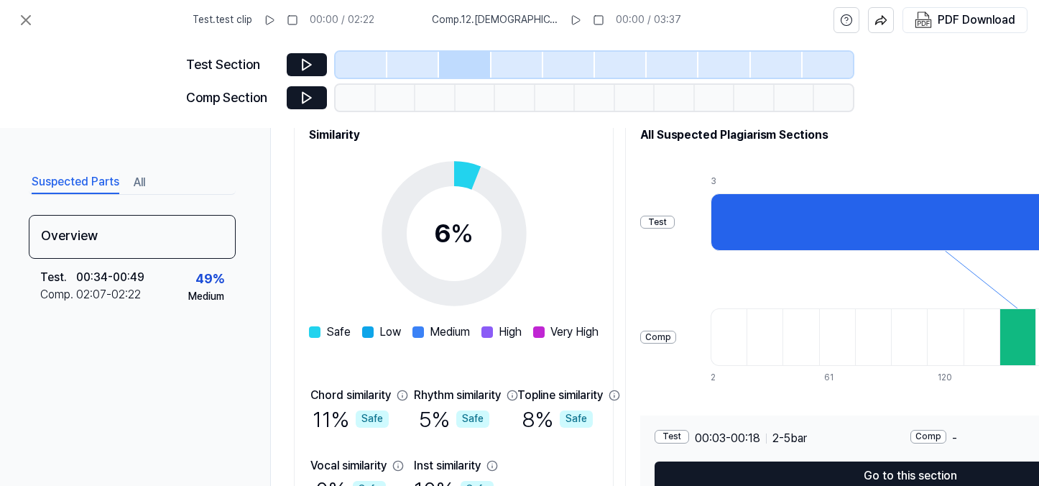
scroll to position [282, 0]
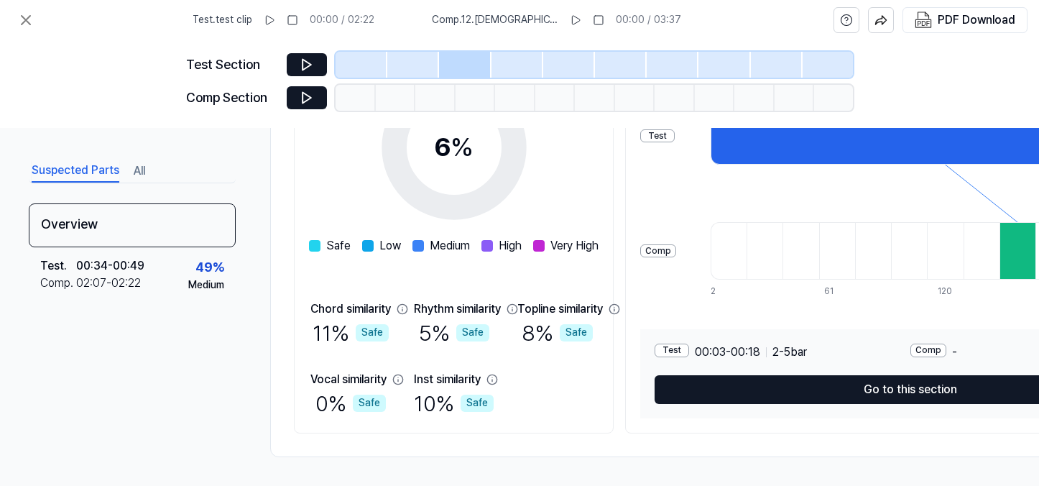
drag, startPoint x: 358, startPoint y: 295, endPoint x: 358, endPoint y: 306, distance: 11.5
click at [358, 302] on div "Chord similarity" at bounding box center [350, 308] width 80 height 17
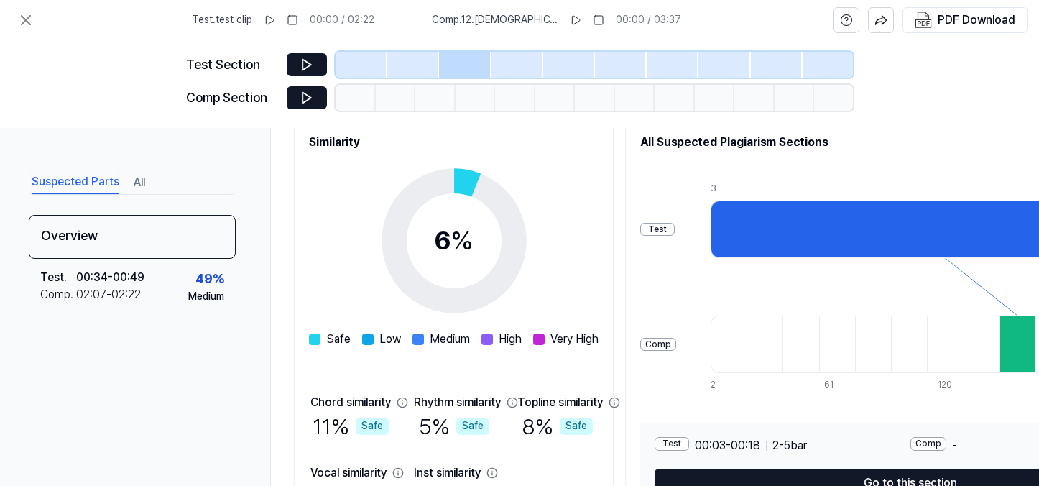
scroll to position [0, 0]
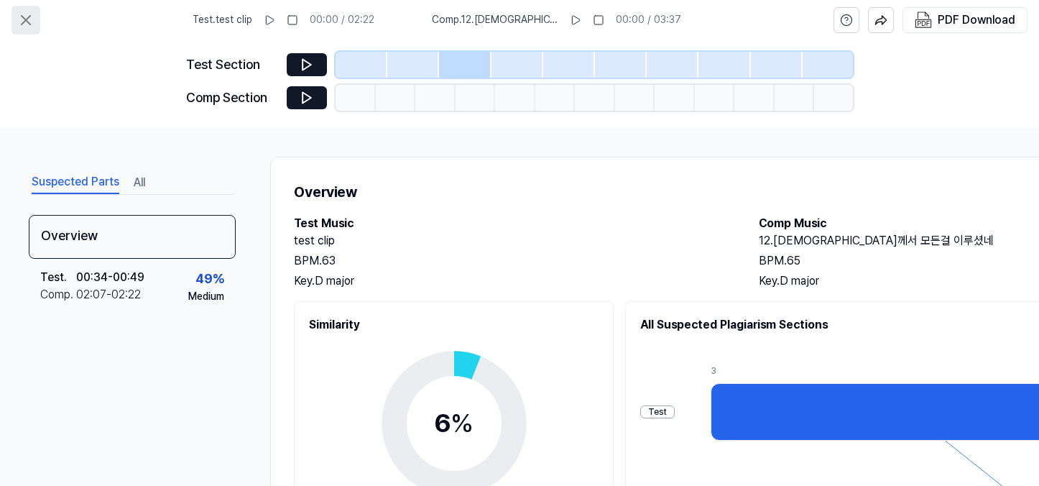
click at [27, 24] on icon at bounding box center [25, 19] width 17 height 17
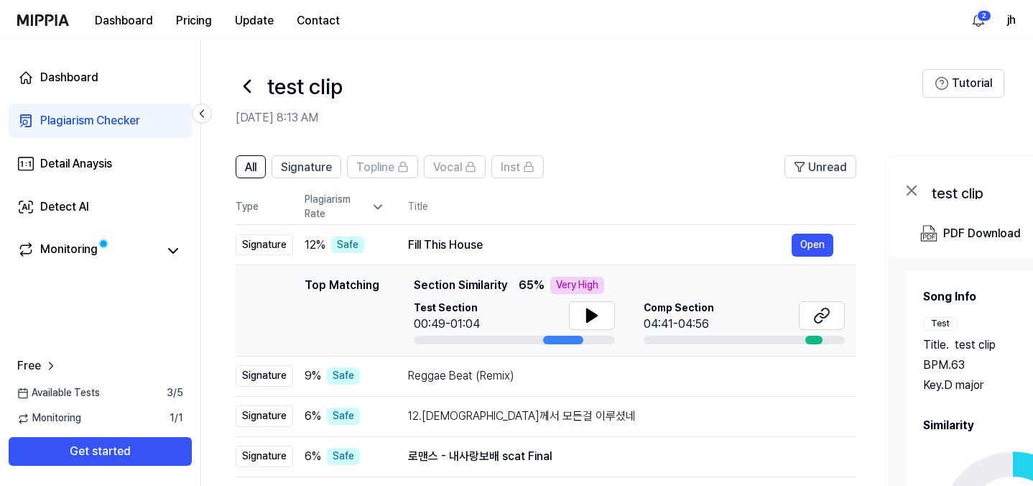
click at [246, 91] on icon at bounding box center [247, 86] width 23 height 23
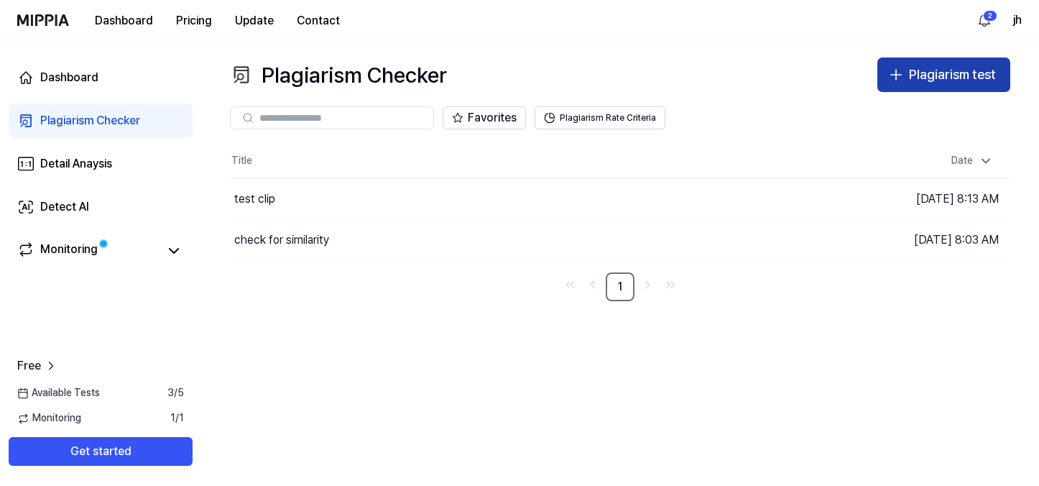
click at [789, 73] on div "Plagiarism test" at bounding box center [952, 75] width 87 height 21
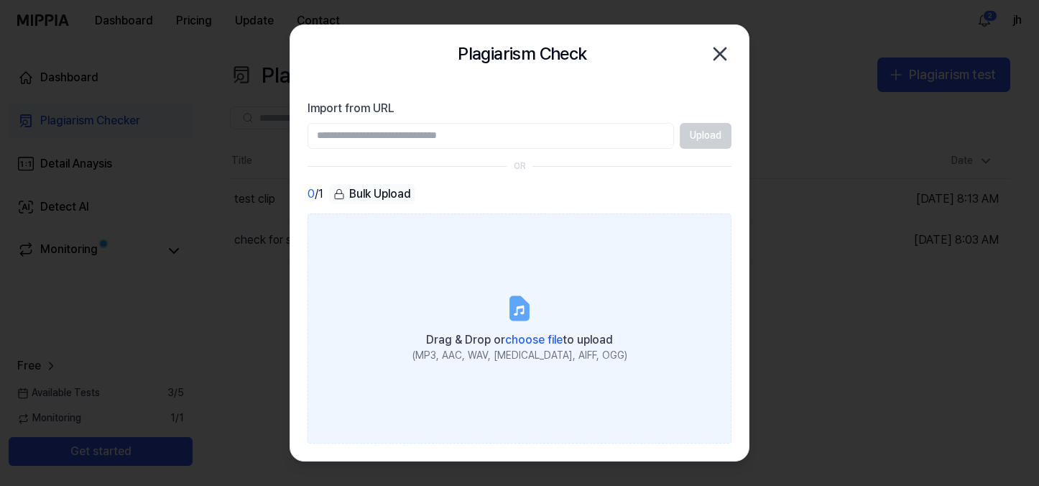
click at [523, 335] on span "choose file" at bounding box center [533, 340] width 57 height 14
click at [0, 0] on input "Drag & Drop or choose file to upload (MP3, AAC, WAV, FLAC, AIFF, OGG)" at bounding box center [0, 0] width 0 height 0
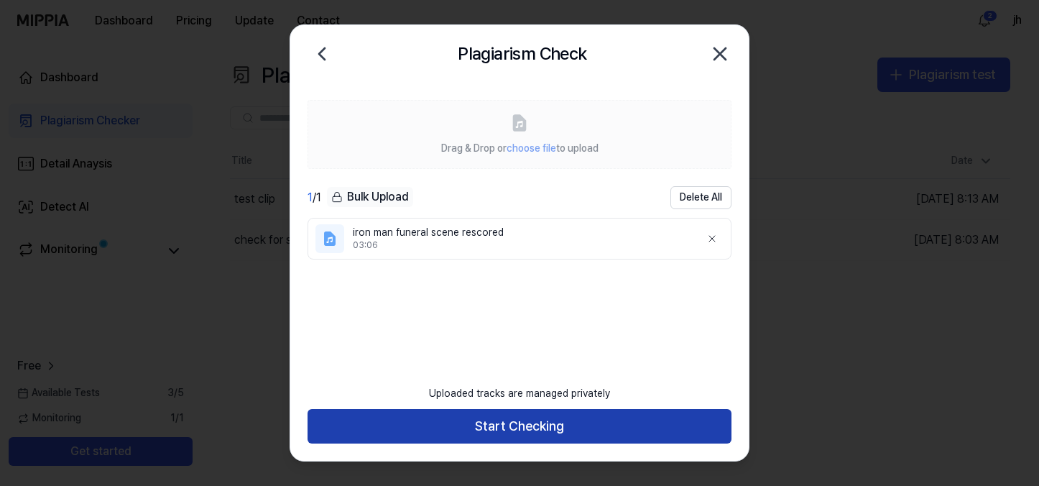
click at [513, 433] on button "Start Checking" at bounding box center [519, 426] width 424 height 34
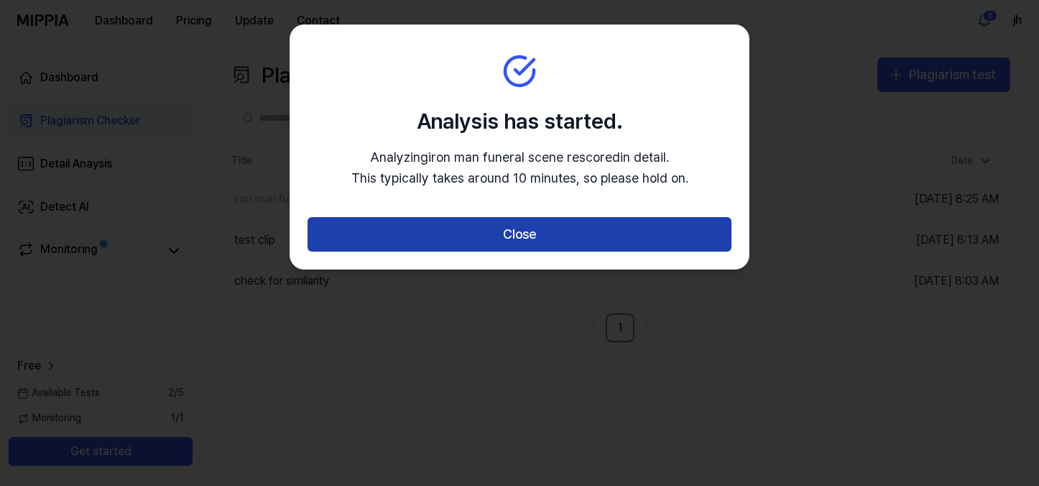
click at [554, 237] on button "Close" at bounding box center [519, 234] width 424 height 34
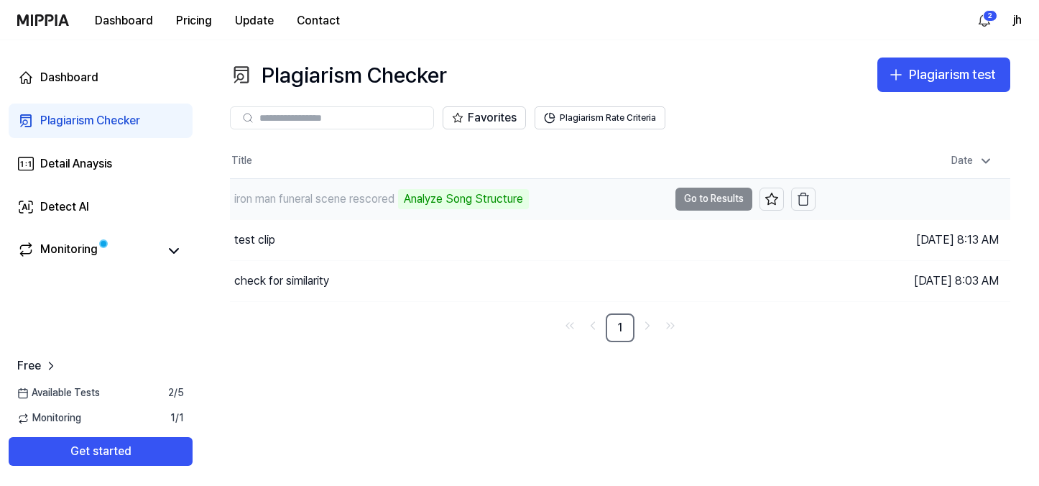
click at [461, 198] on div "Analyze Song Structure" at bounding box center [463, 199] width 131 height 20
drag, startPoint x: 684, startPoint y: 195, endPoint x: 763, endPoint y: 203, distance: 79.3
click at [763, 203] on td "iron man funeral scene rescored 98% Go to Results" at bounding box center [522, 199] width 585 height 40
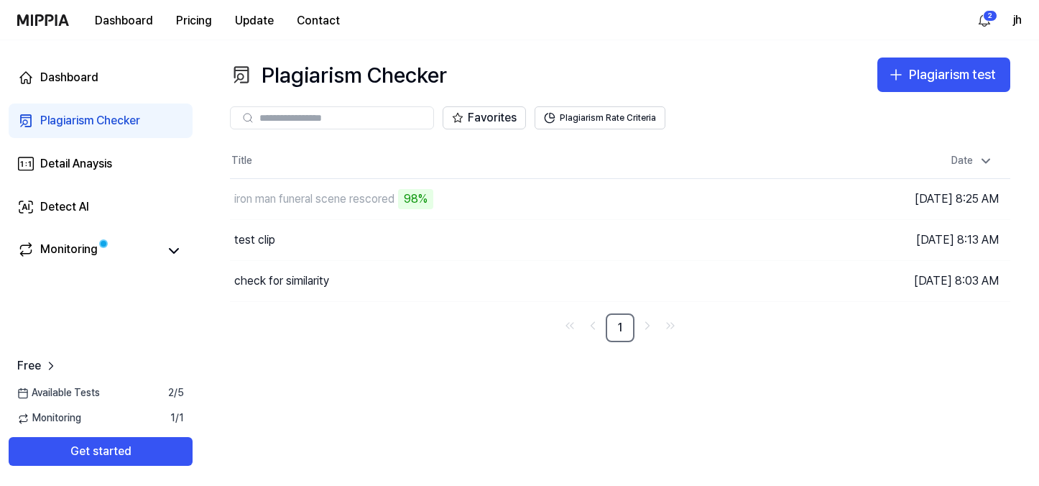
click at [753, 111] on div "Favorites Plagiarism Rate Criteria" at bounding box center [620, 117] width 780 height 23
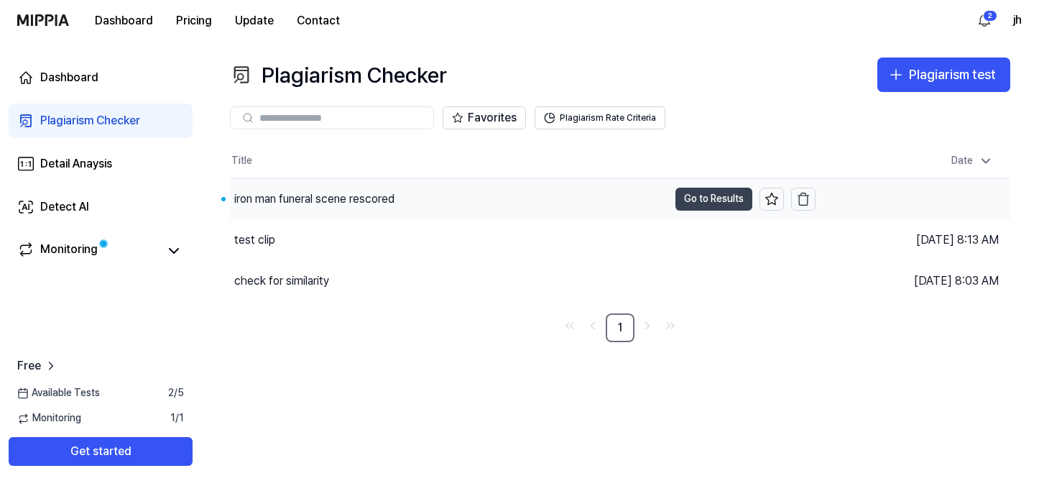
click at [698, 197] on button "Go to Results" at bounding box center [713, 198] width 77 height 23
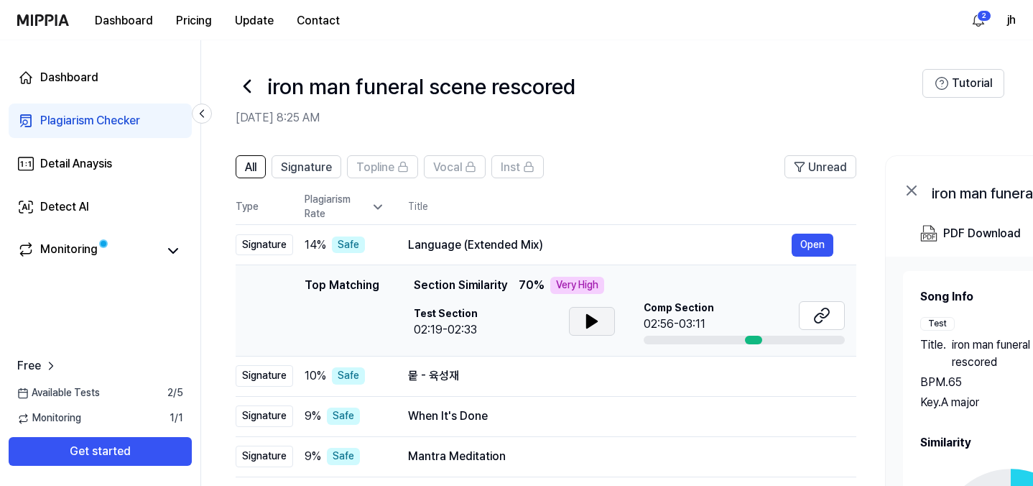
click at [591, 317] on icon at bounding box center [592, 321] width 10 height 13
click at [591, 317] on icon at bounding box center [591, 320] width 17 height 17
click at [789, 316] on button at bounding box center [822, 315] width 46 height 29
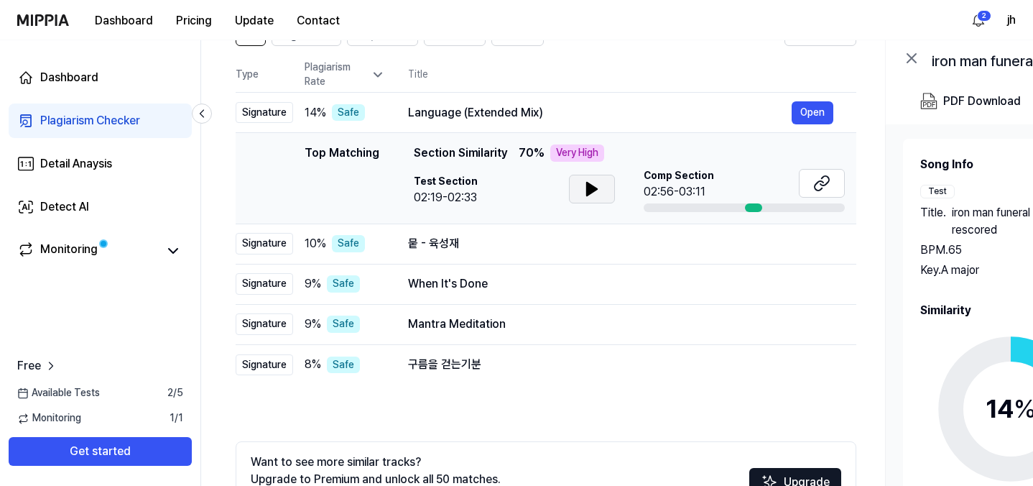
scroll to position [139, 0]
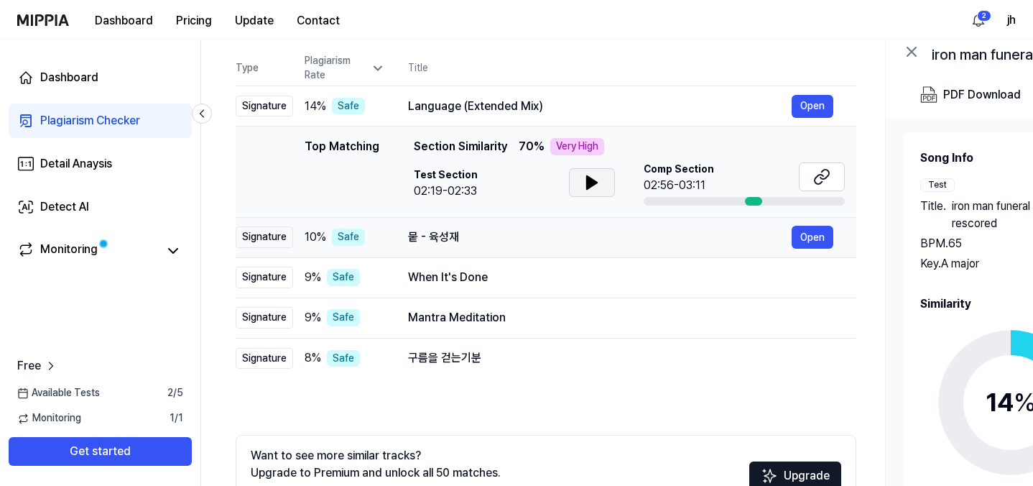
click at [593, 231] on div "뭍 - 육성재" at bounding box center [600, 236] width 384 height 17
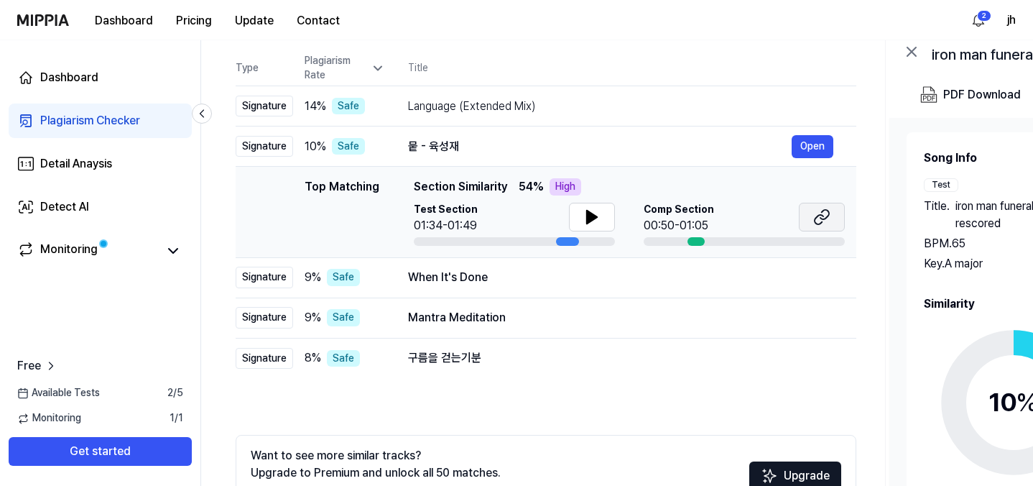
click at [789, 217] on icon at bounding box center [821, 216] width 17 height 17
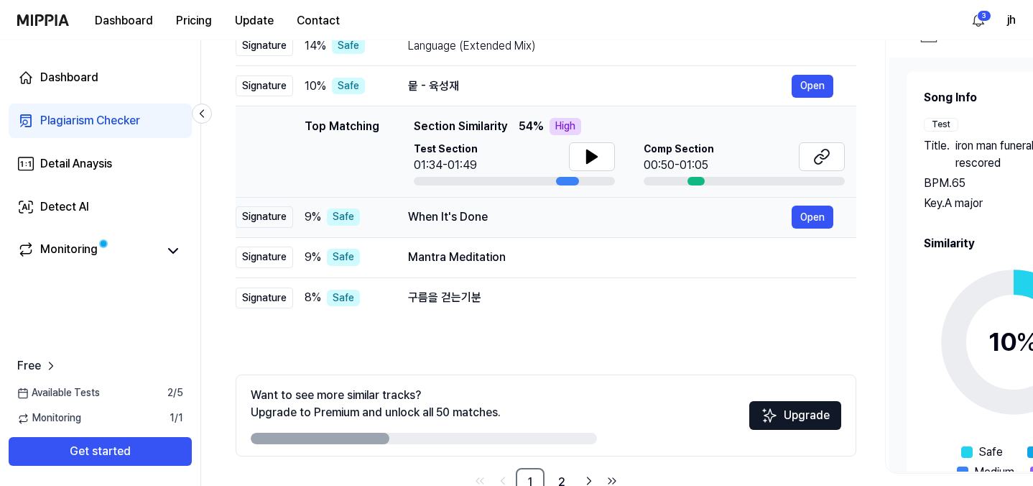
scroll to position [200, 0]
click at [789, 213] on button "Open" at bounding box center [813, 216] width 42 height 23
